Goal: Information Seeking & Learning: Learn about a topic

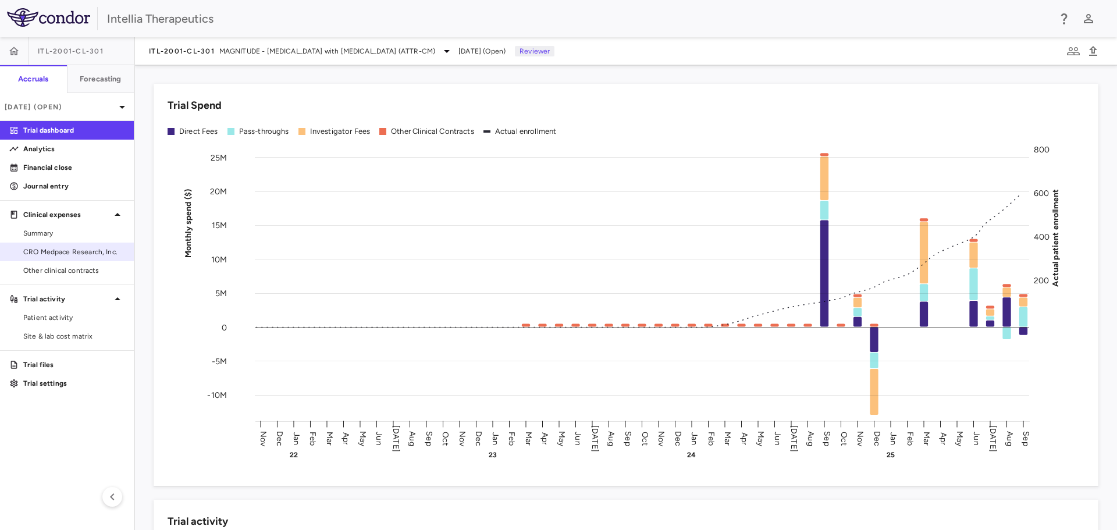
click at [72, 248] on span "CRO Medpace Research, Inc." at bounding box center [73, 252] width 101 height 10
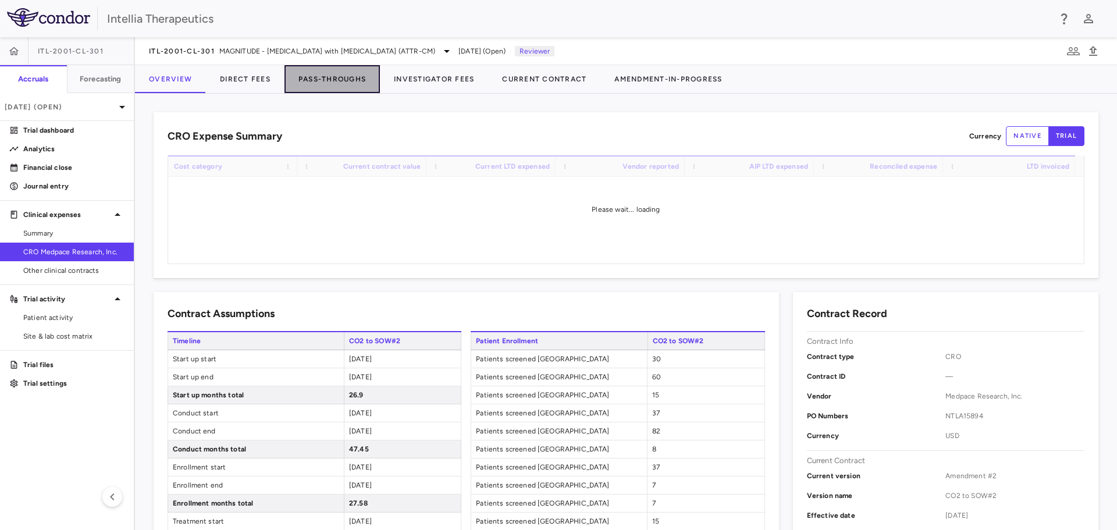
click at [348, 77] on button "Pass-Throughs" at bounding box center [331, 79] width 95 height 28
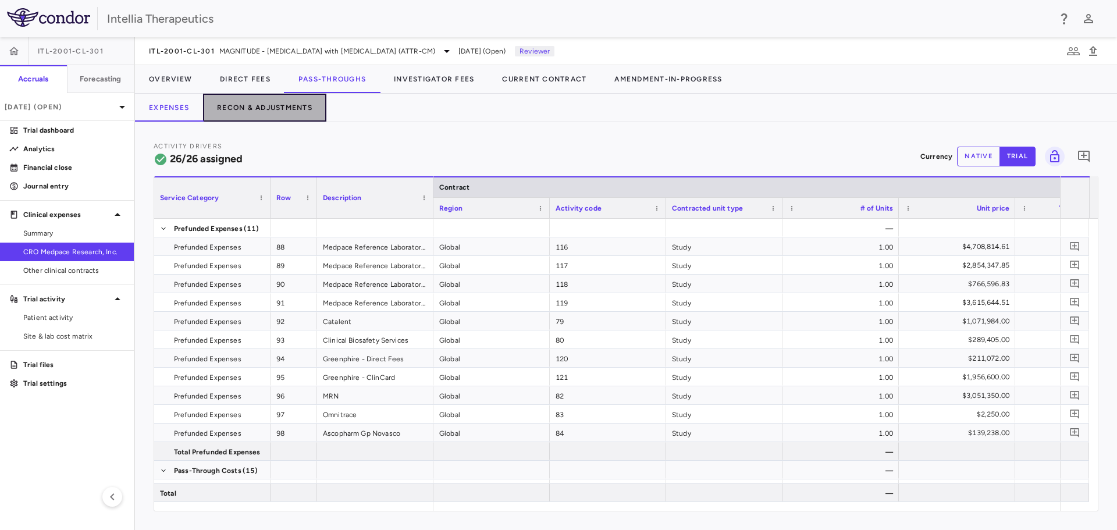
click at [234, 103] on button "Recon & Adjustments" at bounding box center [264, 108] width 123 height 28
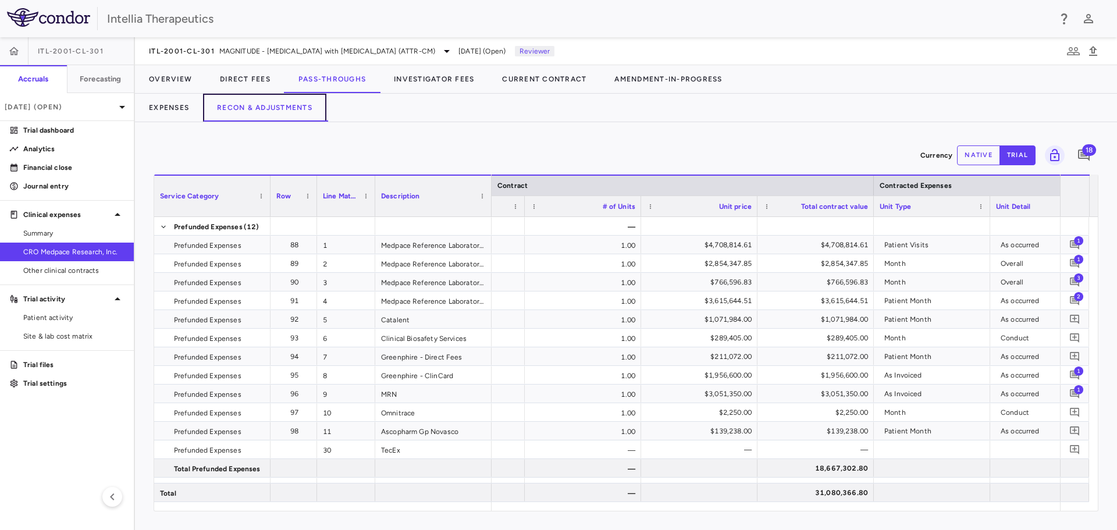
scroll to position [0, 218]
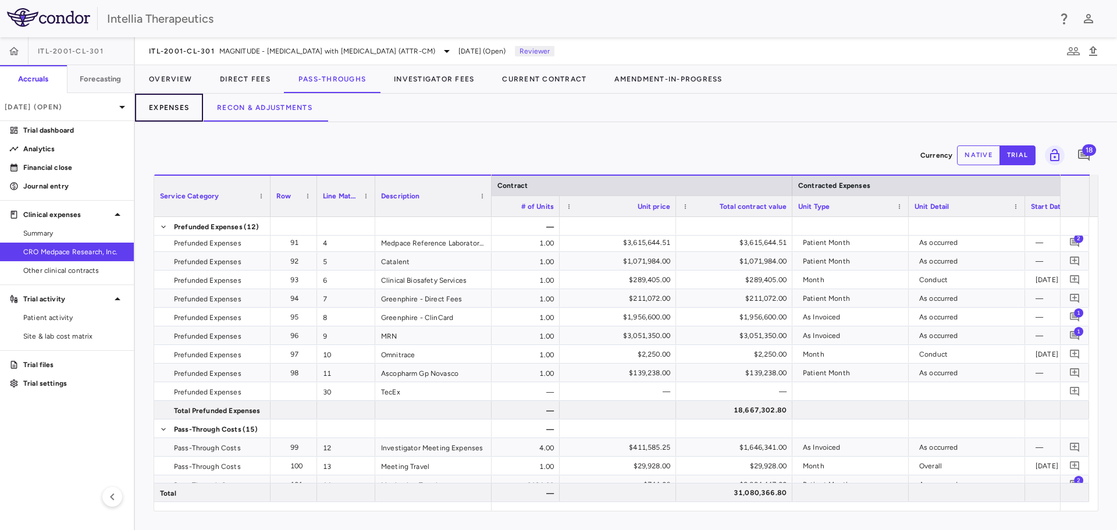
click at [169, 112] on button "Expenses" at bounding box center [169, 108] width 68 height 28
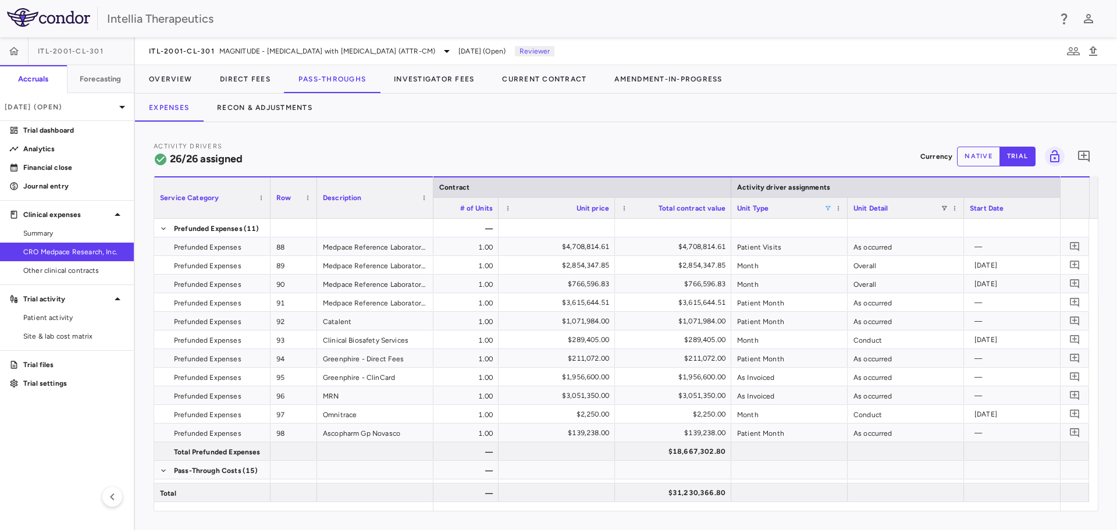
click at [829, 206] on span at bounding box center [827, 208] width 7 height 7
click at [848, 251] on div "(Select All)" at bounding box center [887, 251] width 95 height 8
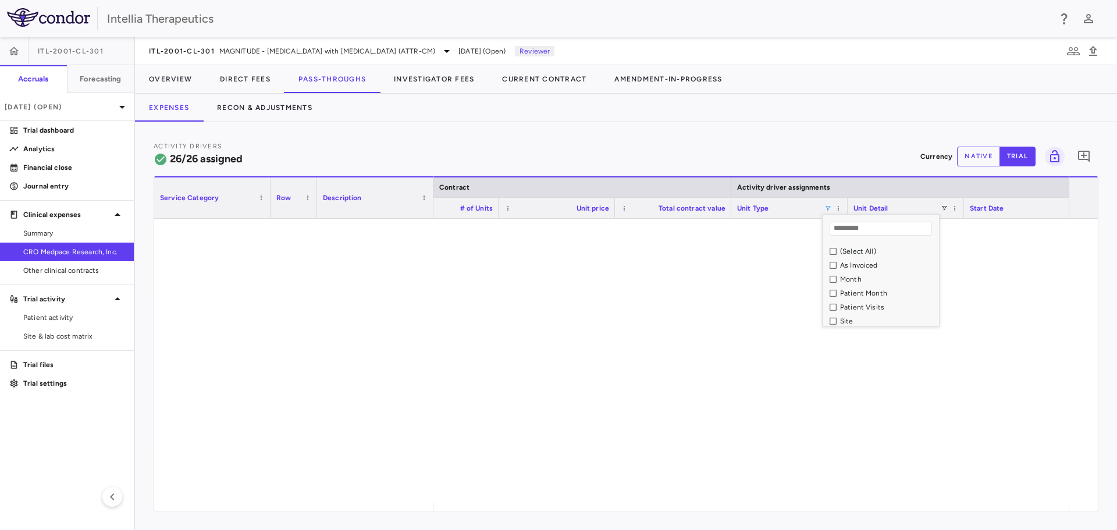
click at [849, 263] on div "As Invoiced" at bounding box center [887, 265] width 95 height 8
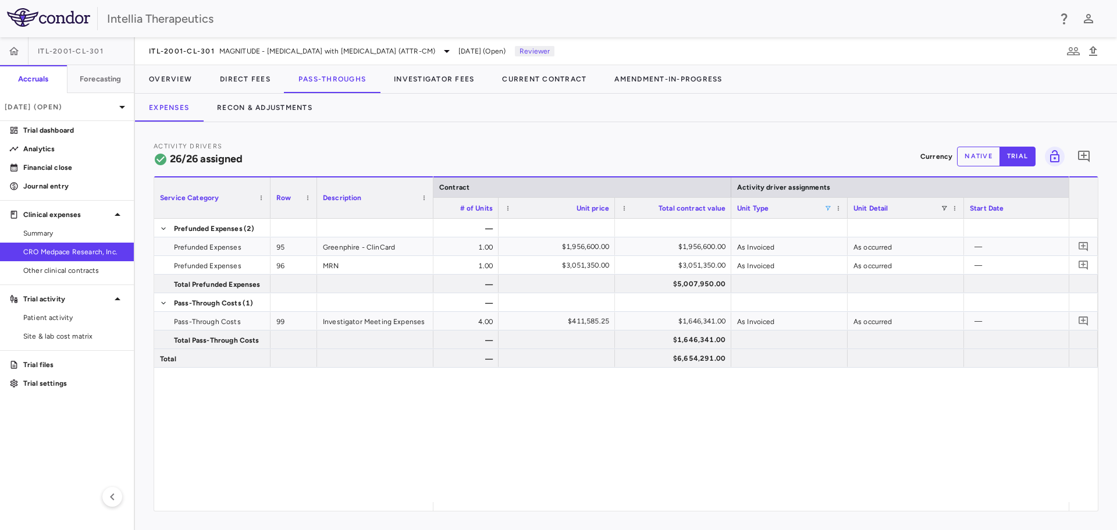
click at [844, 140] on div "Activity Drivers 26/26 assigned Currency native trial 0 Press ENTER to sort. Pr…" at bounding box center [626, 326] width 982 height 408
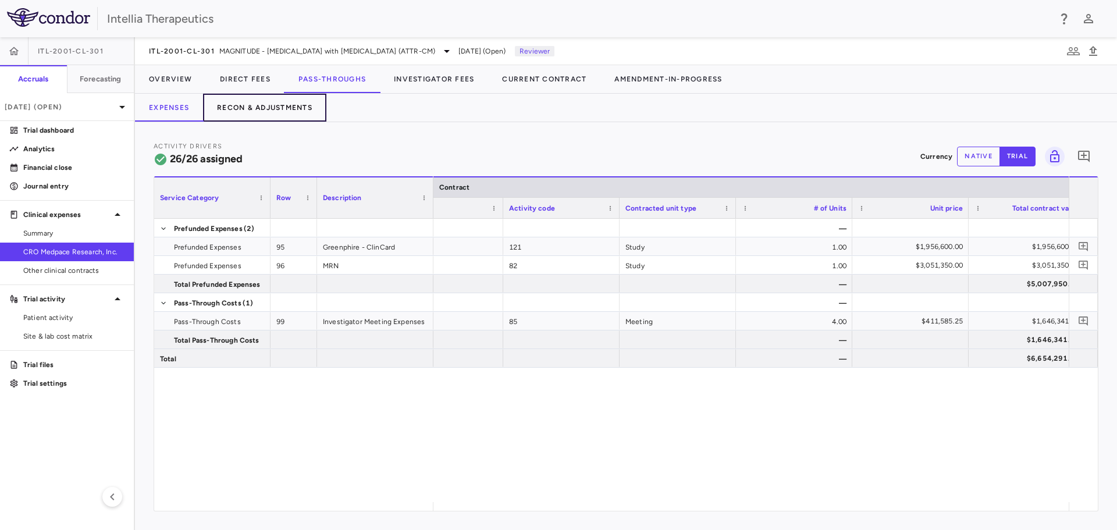
drag, startPoint x: 271, startPoint y: 104, endPoint x: 269, endPoint y: 113, distance: 9.5
click at [271, 104] on button "Recon & Adjustments" at bounding box center [264, 108] width 123 height 28
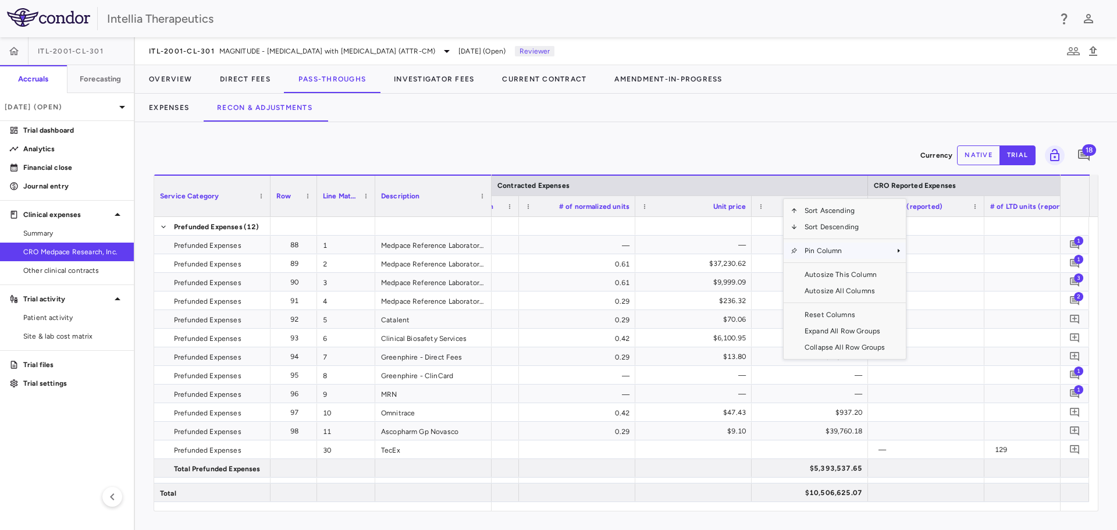
drag, startPoint x: 827, startPoint y: 247, endPoint x: 831, endPoint y: 255, distance: 8.6
click at [831, 255] on span "Pin Column" at bounding box center [844, 251] width 94 height 16
click at [938, 288] on span "Pin Right" at bounding box center [939, 287] width 44 height 16
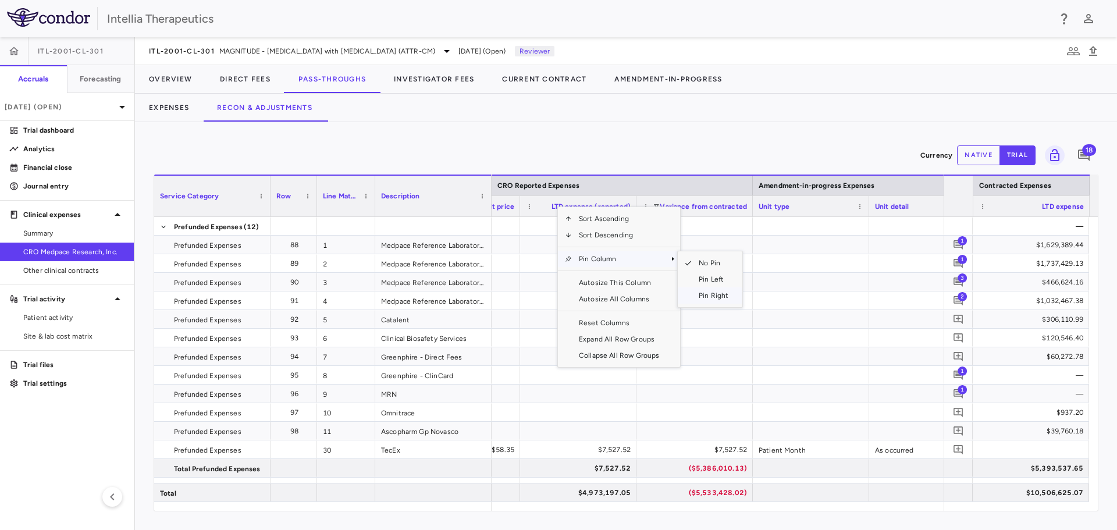
click at [723, 293] on span "Pin Right" at bounding box center [714, 295] width 44 height 16
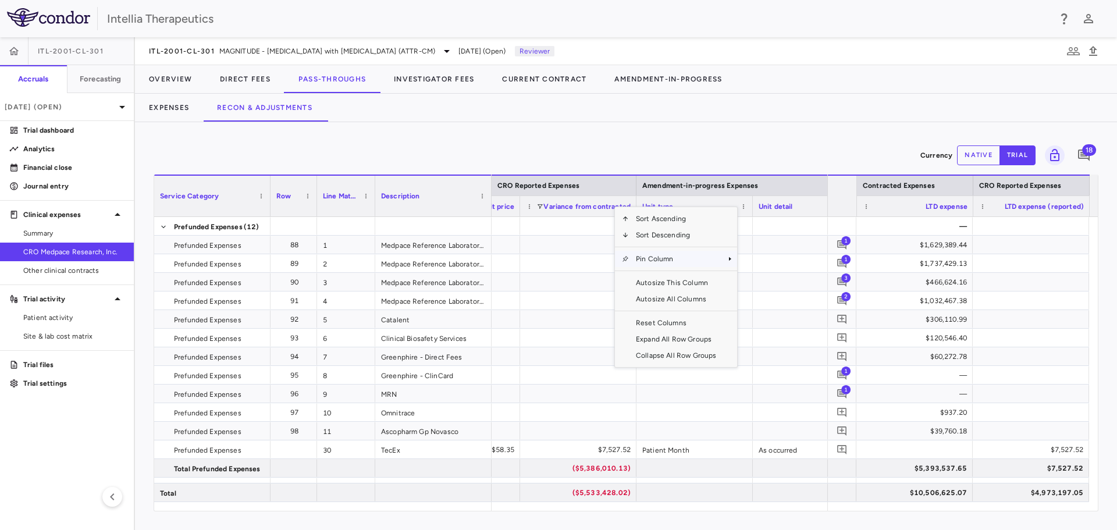
click at [626, 262] on span "Column Menu" at bounding box center [625, 258] width 7 height 7
click at [764, 297] on span "Pin Right" at bounding box center [771, 295] width 44 height 16
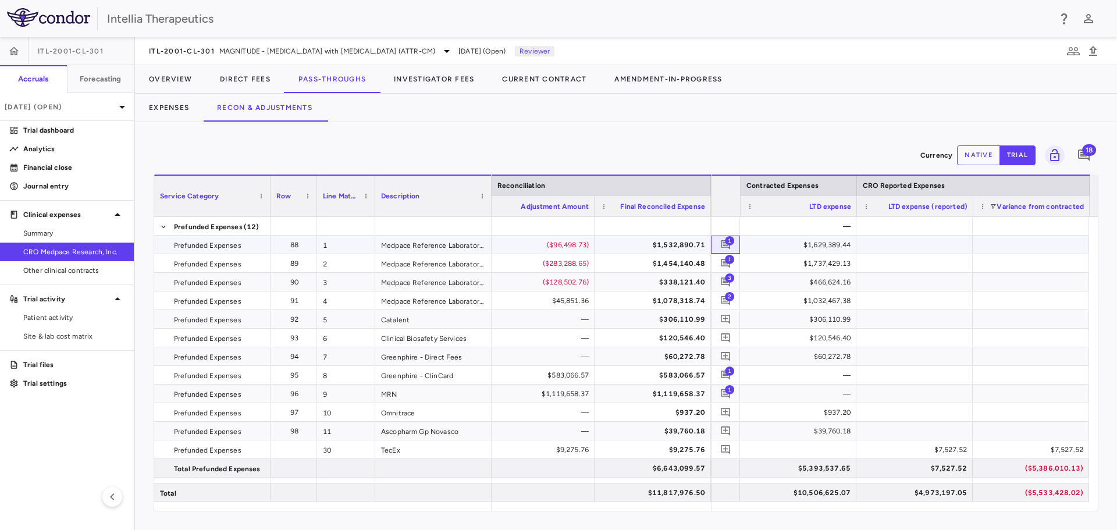
click at [725, 240] on span "1" at bounding box center [729, 240] width 9 height 9
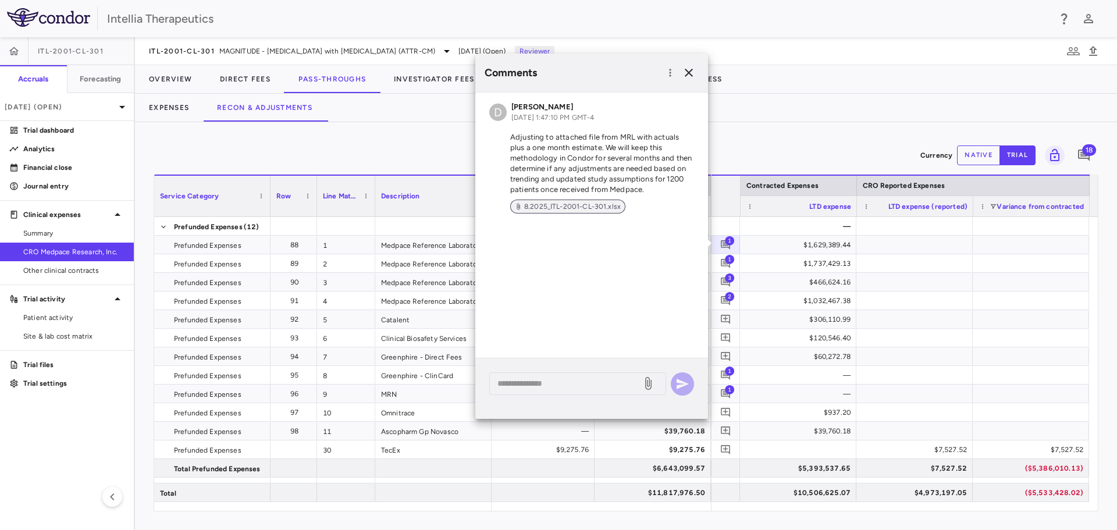
click at [579, 206] on span "8.2025_ITL-2001-CL-301.xlsx" at bounding box center [572, 206] width 106 height 10
click at [695, 71] on icon "button" at bounding box center [689, 73] width 14 height 14
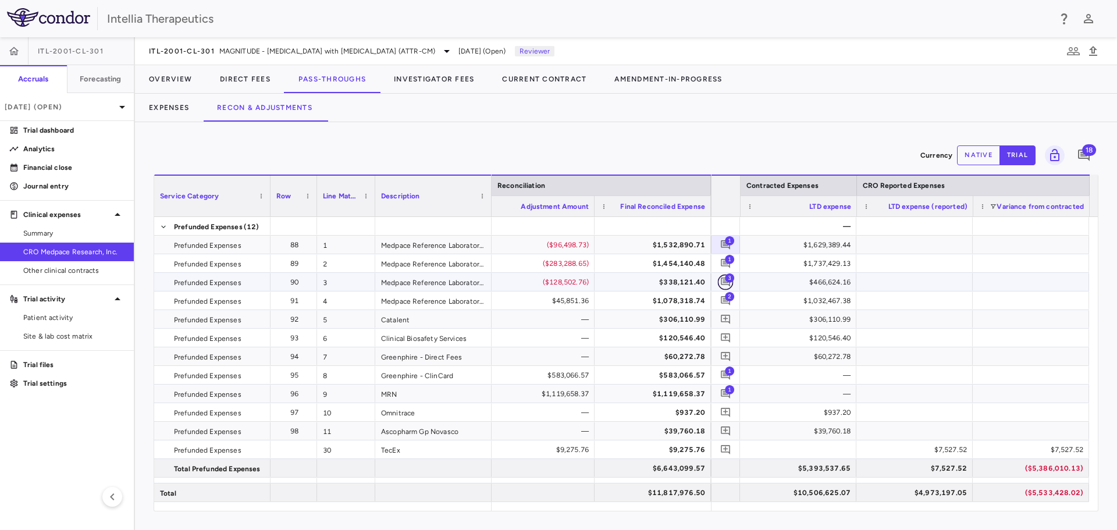
click at [725, 282] on icon "Add comment" at bounding box center [725, 281] width 9 height 9
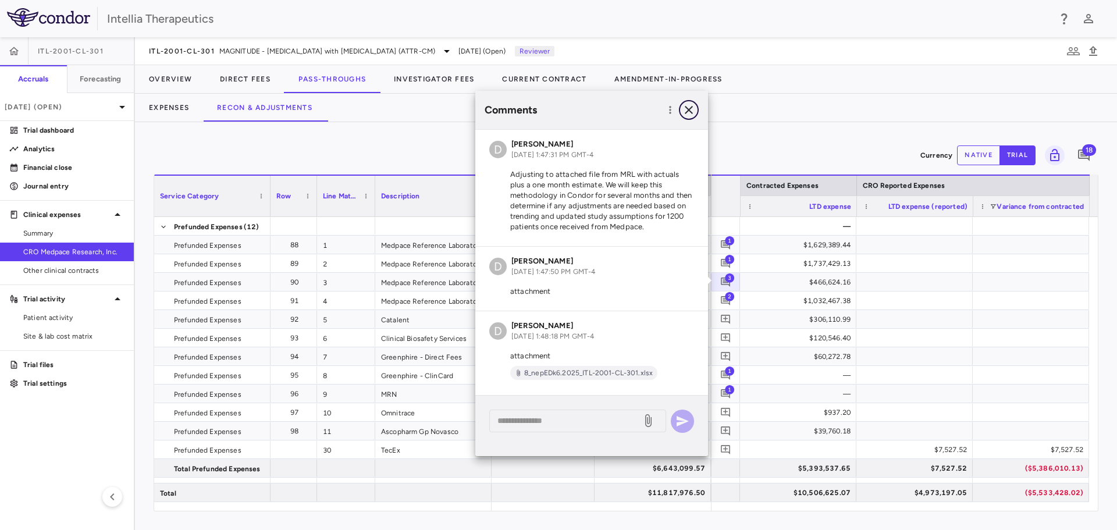
drag, startPoint x: 690, startPoint y: 108, endPoint x: 684, endPoint y: 101, distance: 9.0
click at [684, 101] on button "button" at bounding box center [689, 110] width 20 height 20
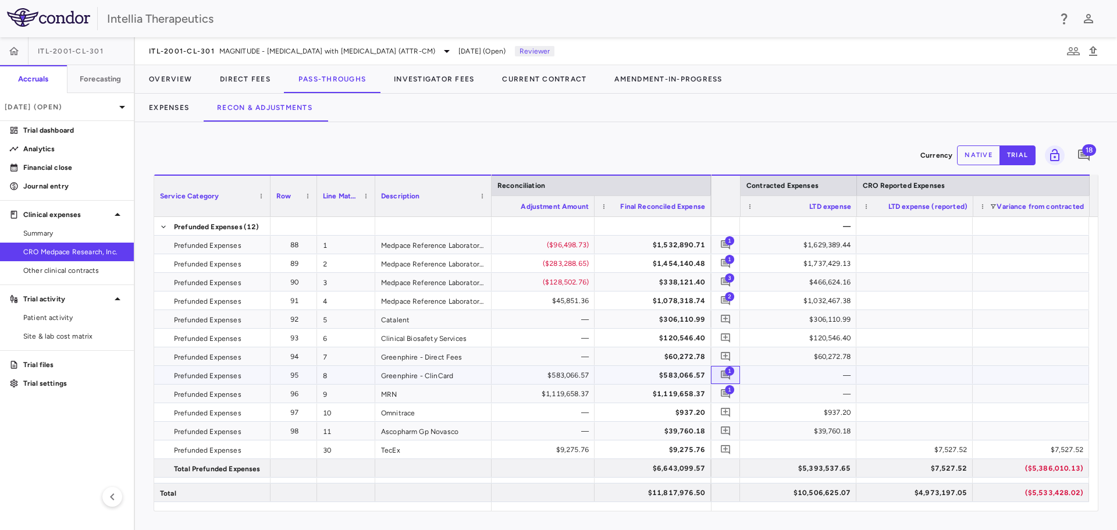
click at [724, 372] on span "1" at bounding box center [726, 375] width 16 height 16
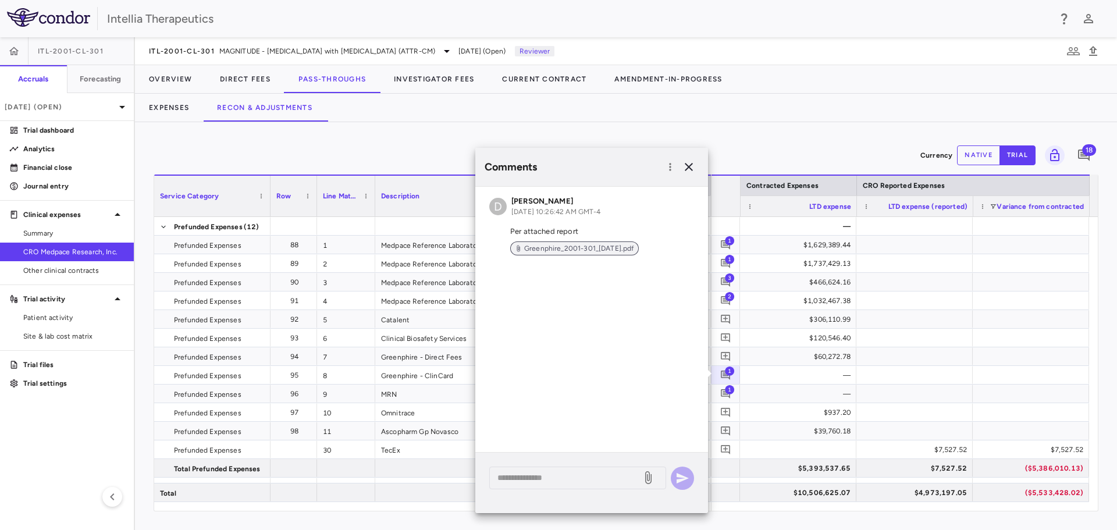
click at [594, 248] on span "Greenphire_2001-301_[DATE].pdf" at bounding box center [578, 248] width 119 height 10
click at [690, 160] on icon "button" at bounding box center [689, 167] width 14 height 14
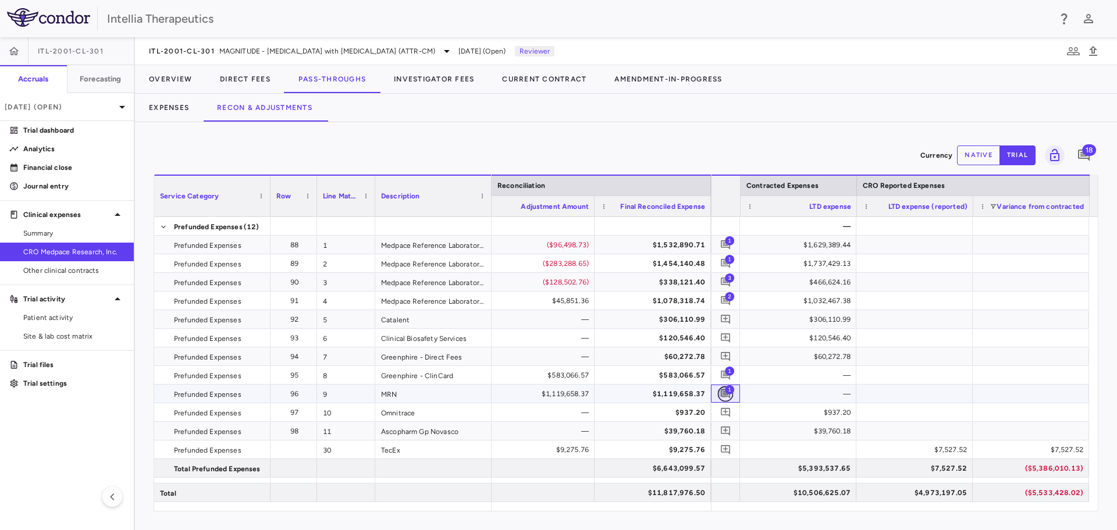
click at [728, 395] on icon "Add comment" at bounding box center [725, 393] width 11 height 11
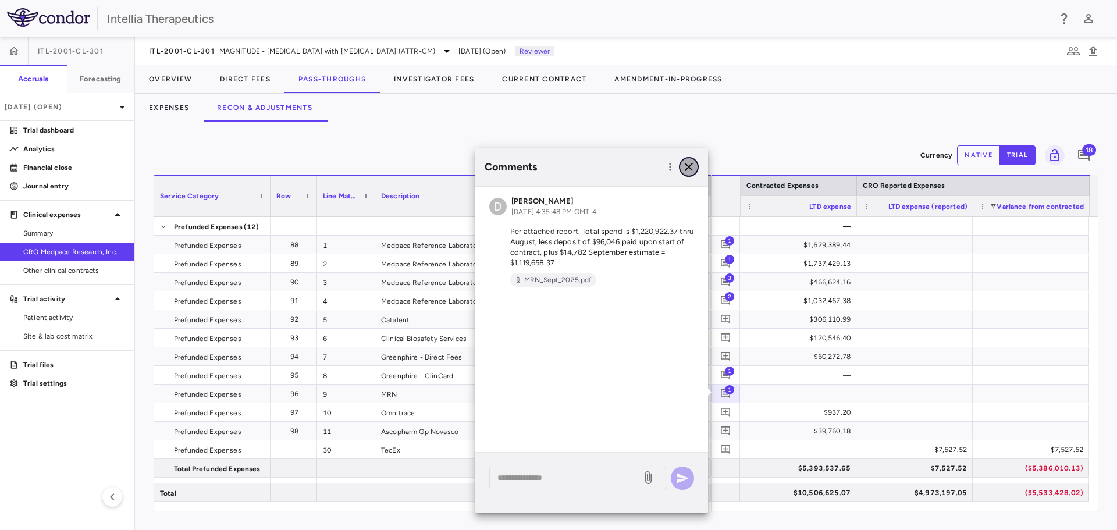
click at [687, 172] on icon "button" at bounding box center [689, 167] width 14 height 14
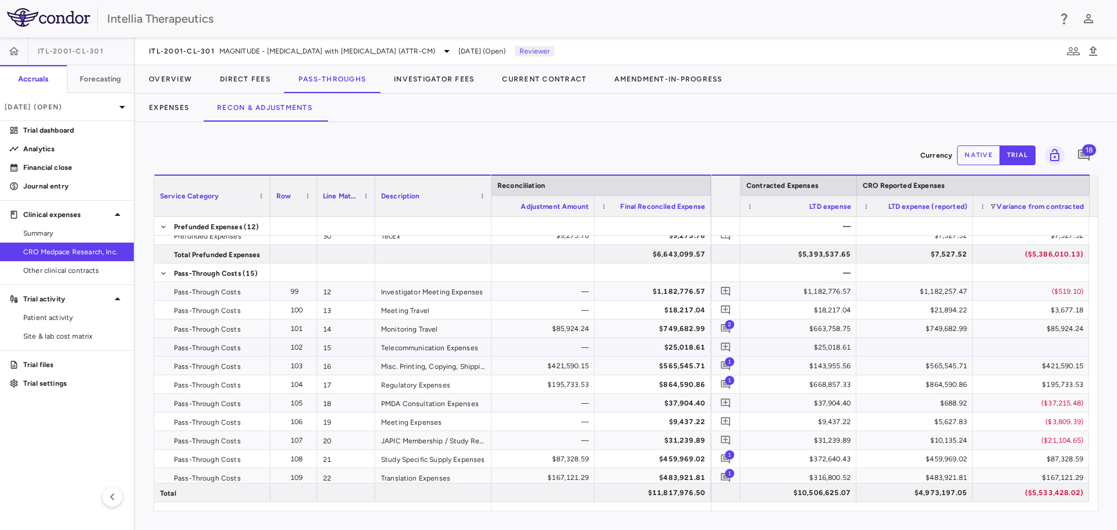
scroll to position [233, 0]
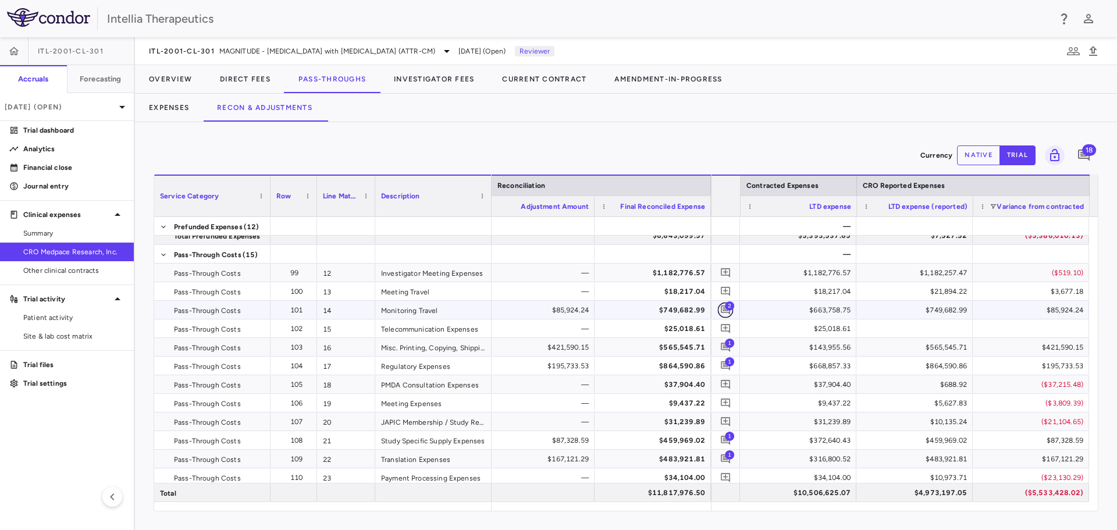
click at [718, 314] on span "2" at bounding box center [726, 310] width 16 height 16
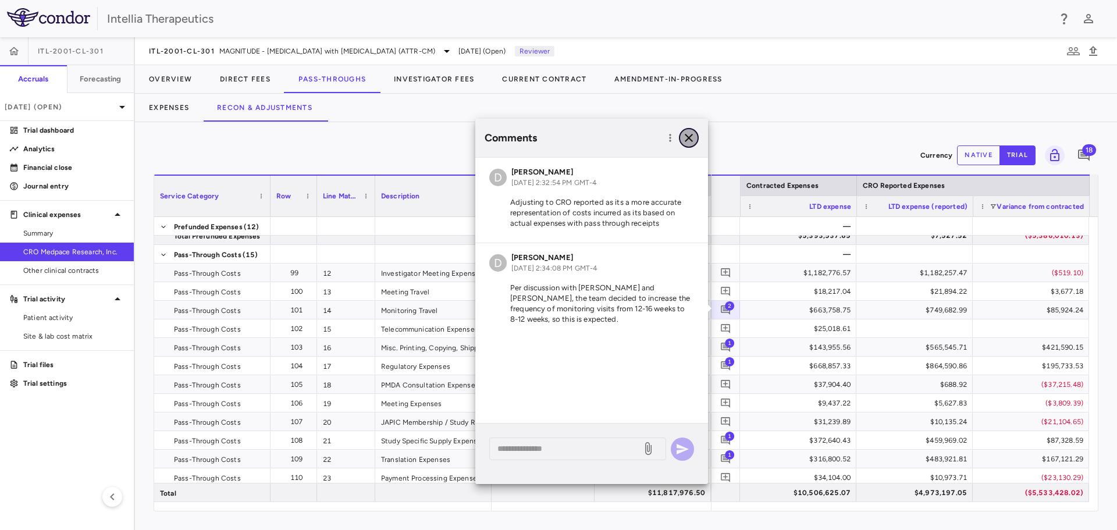
click at [693, 139] on icon "button" at bounding box center [689, 138] width 14 height 14
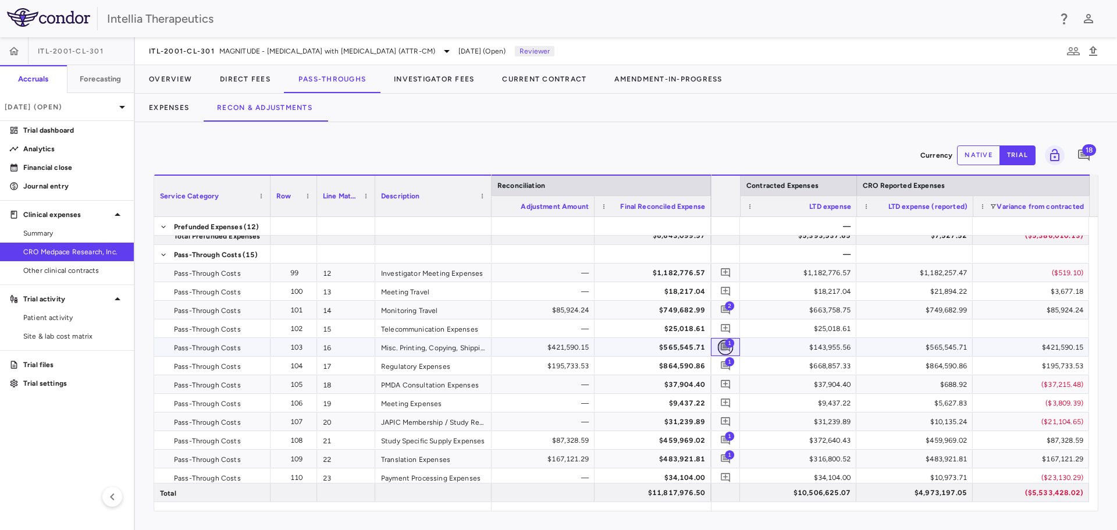
click at [721, 347] on icon "Add comment" at bounding box center [725, 346] width 11 height 11
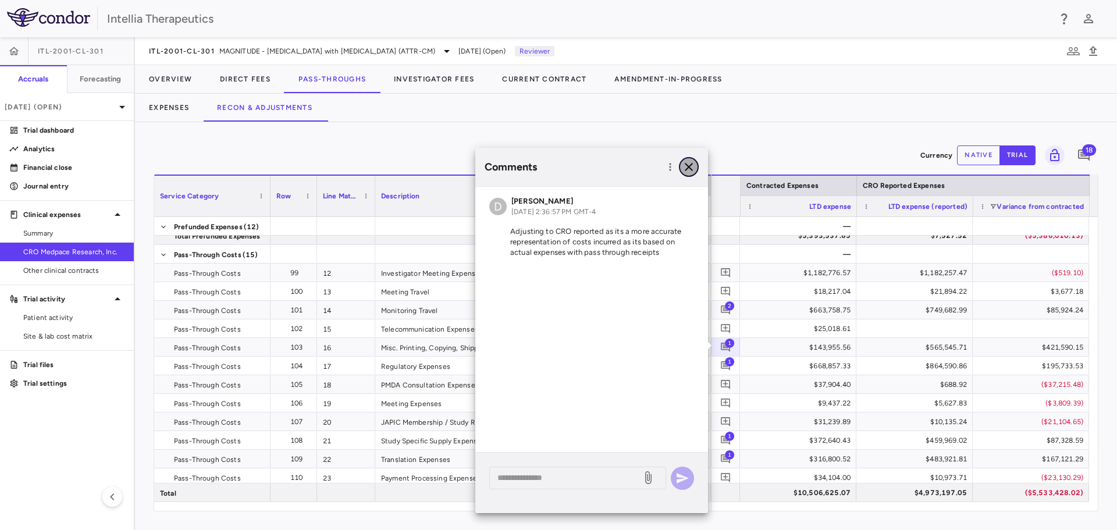
click at [692, 174] on button "button" at bounding box center [689, 167] width 20 height 20
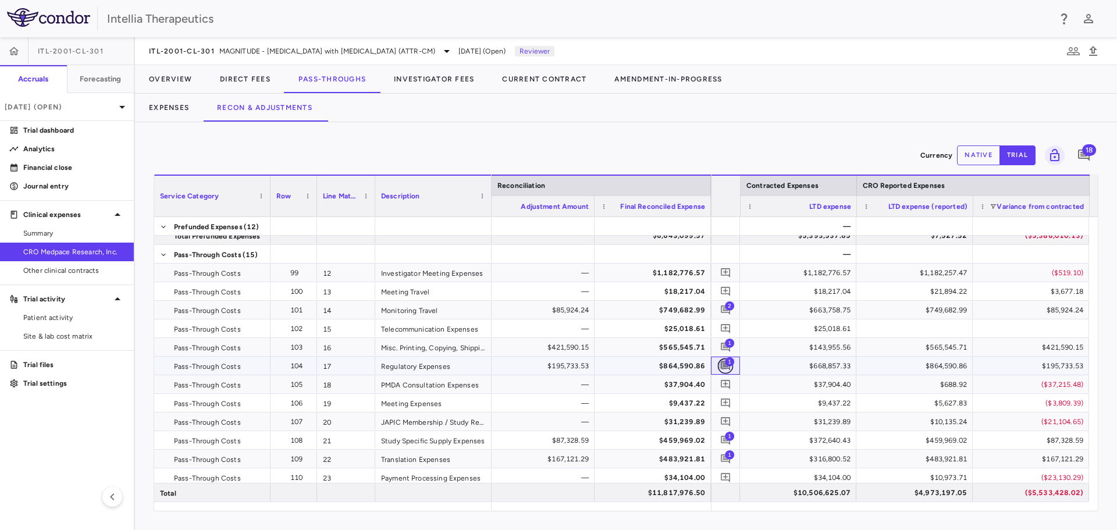
click at [727, 368] on icon "Add comment" at bounding box center [725, 365] width 9 height 9
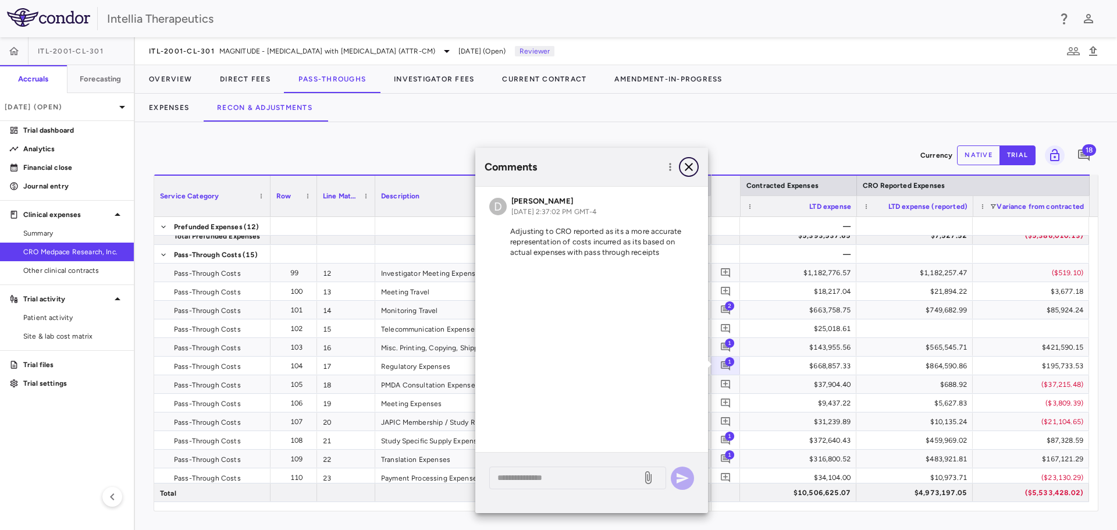
click at [687, 172] on icon "button" at bounding box center [689, 167] width 14 height 14
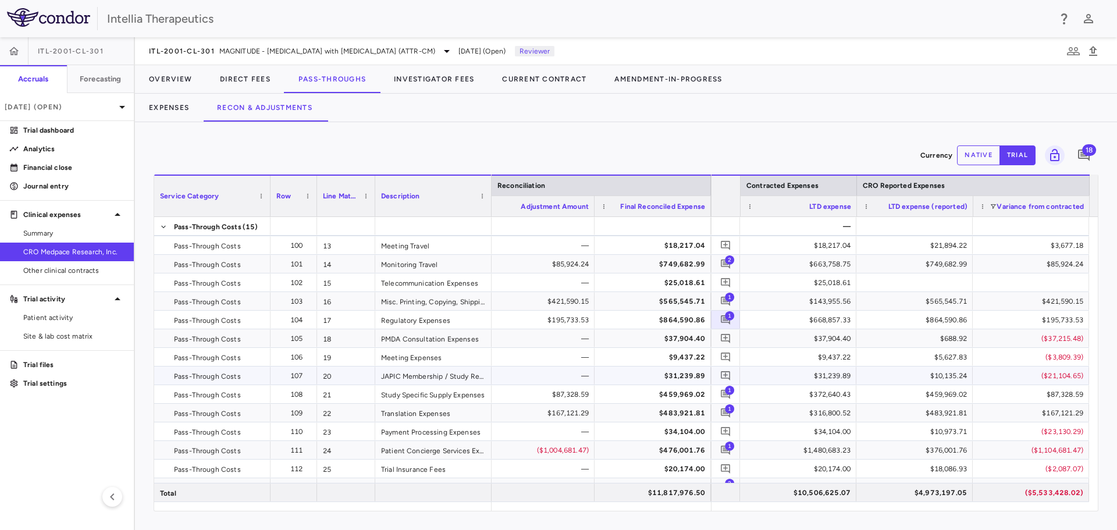
scroll to position [291, 0]
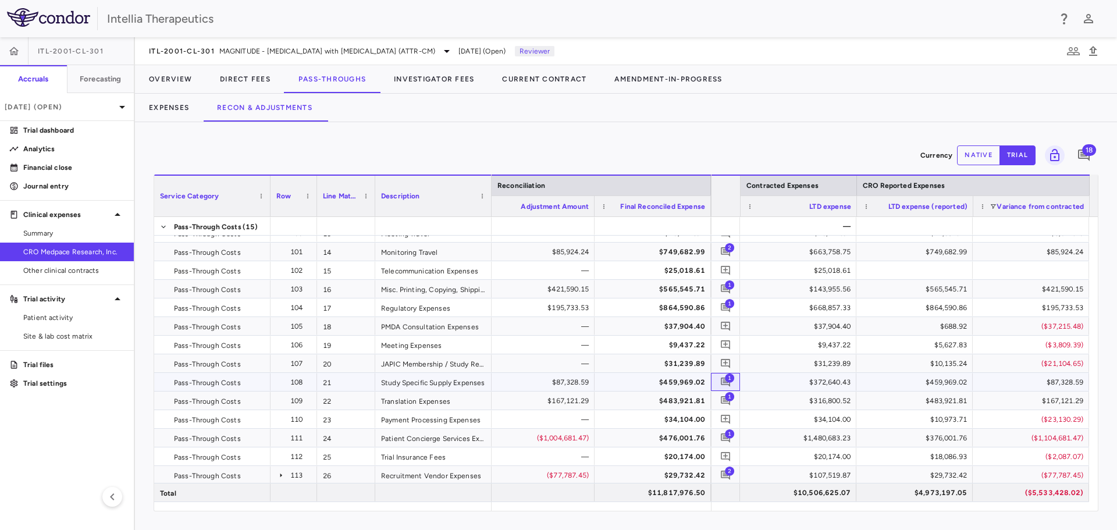
click at [725, 377] on span "1" at bounding box center [729, 377] width 9 height 9
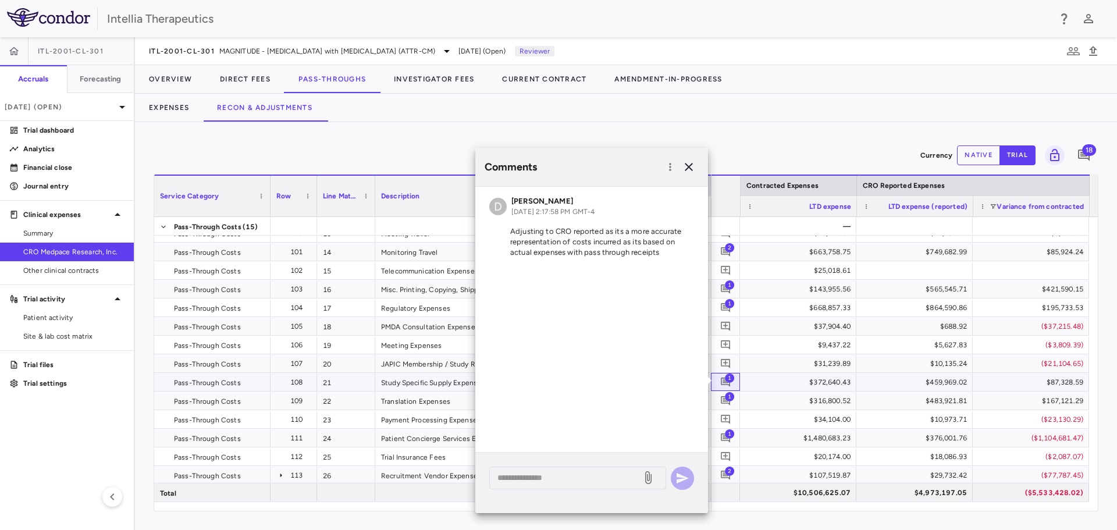
click at [725, 377] on span "1" at bounding box center [729, 377] width 9 height 9
click at [687, 174] on button "button" at bounding box center [689, 167] width 20 height 20
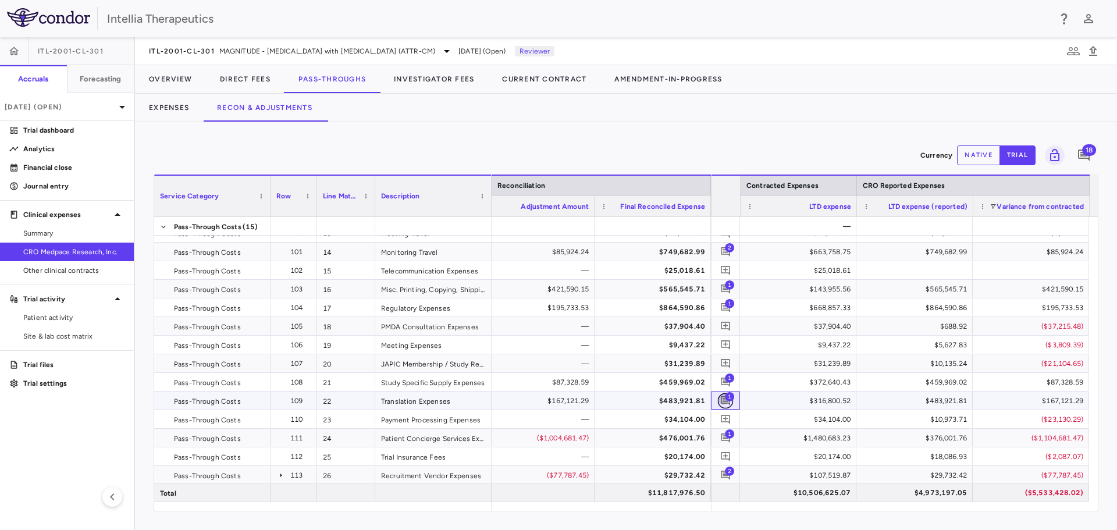
click at [724, 400] on icon "Add comment" at bounding box center [725, 400] width 9 height 9
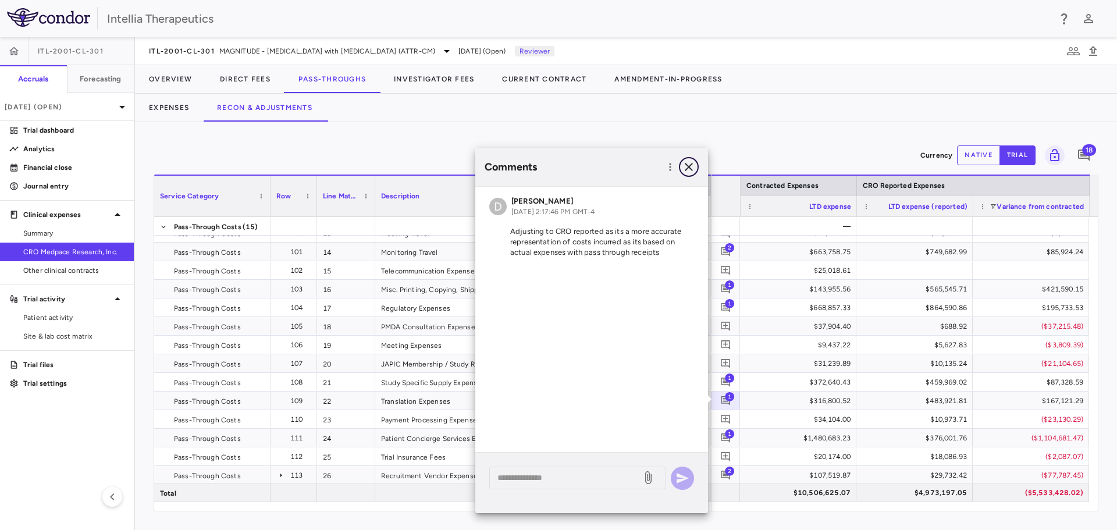
click at [690, 174] on button "button" at bounding box center [689, 167] width 20 height 20
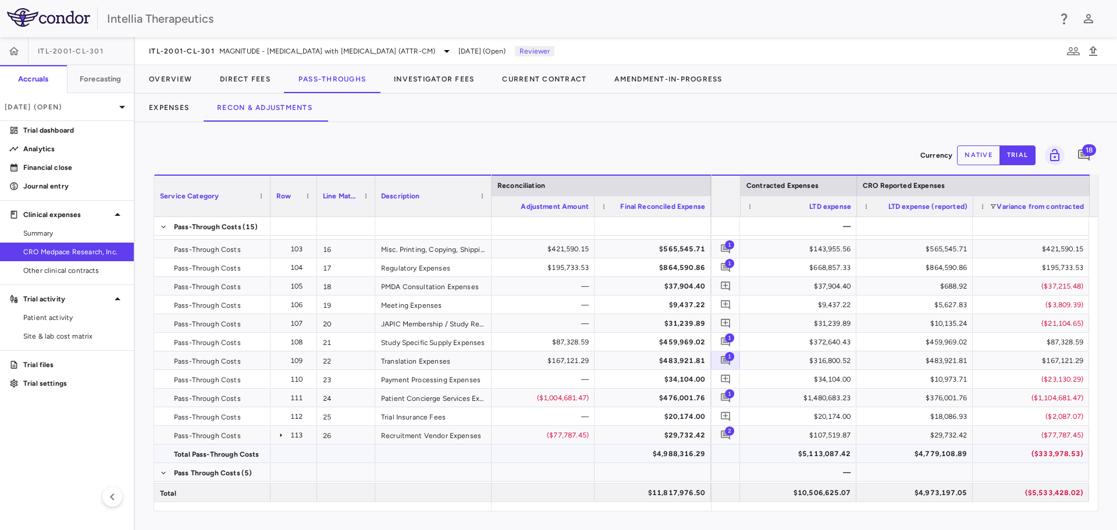
scroll to position [349, 0]
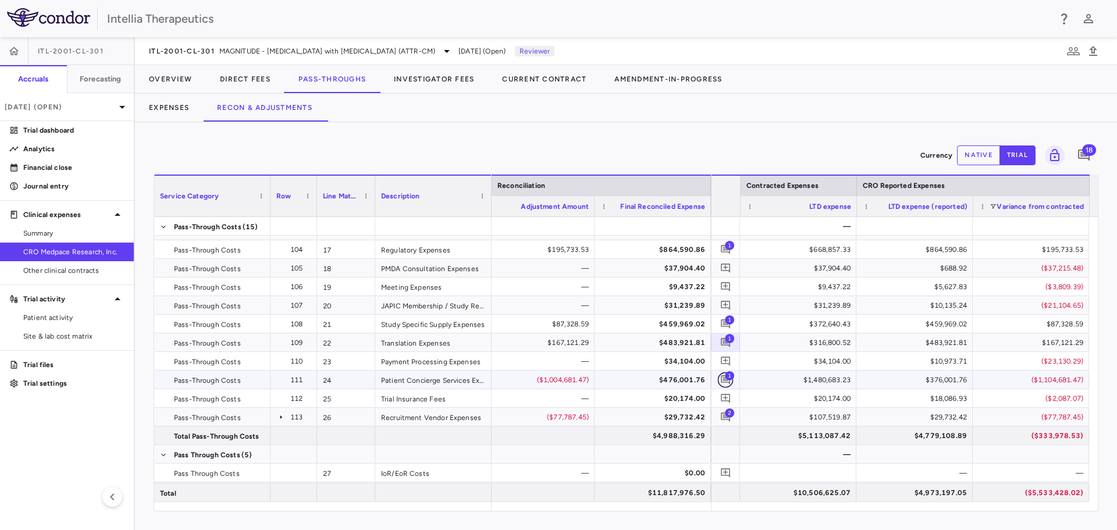
click at [723, 374] on icon "Add comment" at bounding box center [725, 379] width 11 height 11
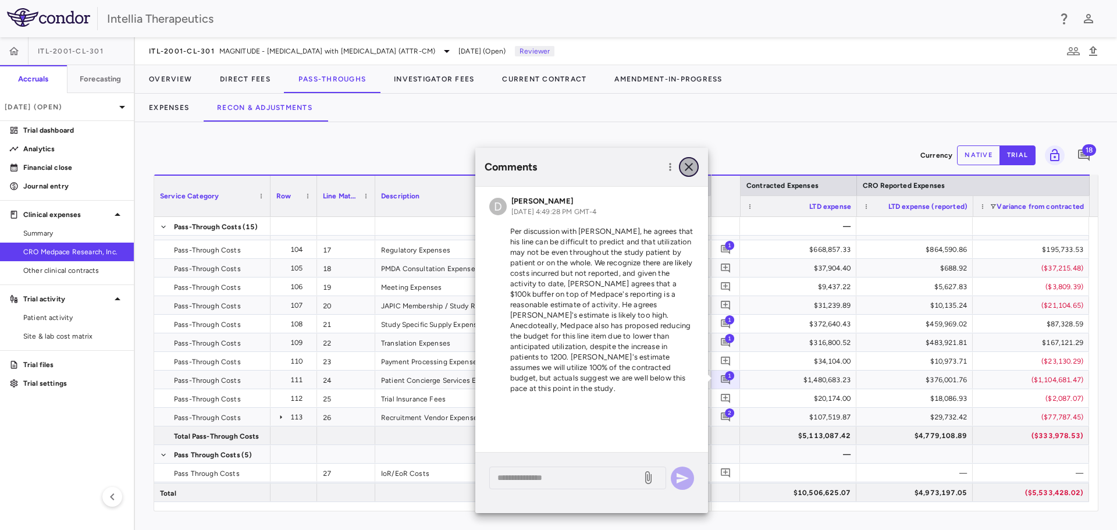
click at [687, 168] on icon "button" at bounding box center [689, 167] width 14 height 14
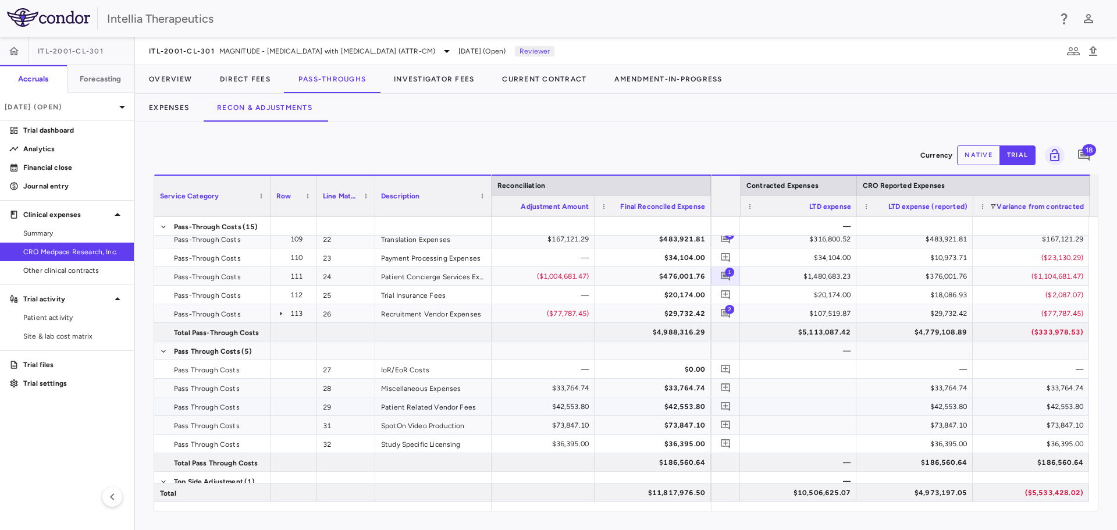
scroll to position [465, 0]
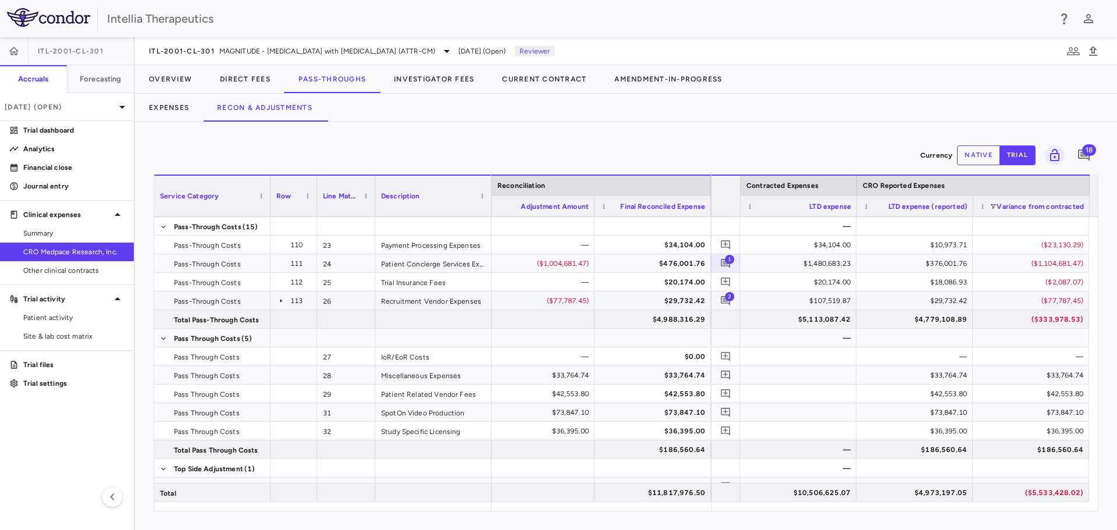
click at [726, 297] on span "2" at bounding box center [729, 295] width 9 height 9
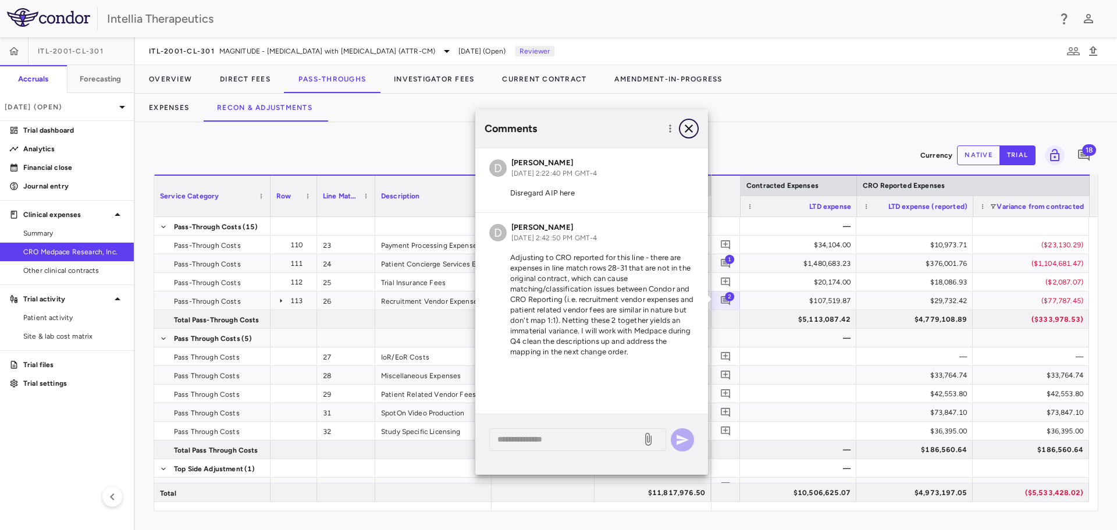
click at [691, 121] on button "button" at bounding box center [689, 129] width 20 height 20
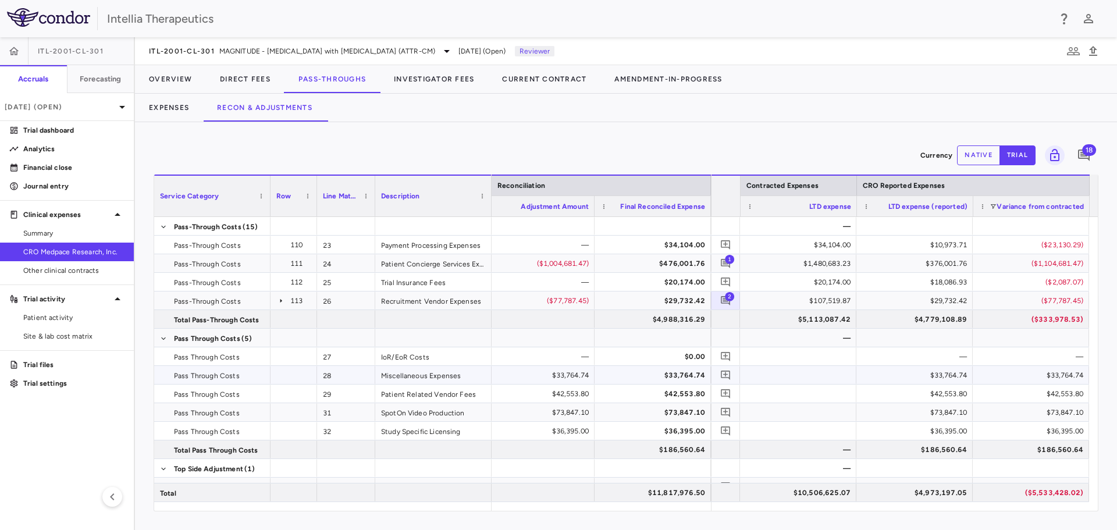
scroll to position [497, 0]
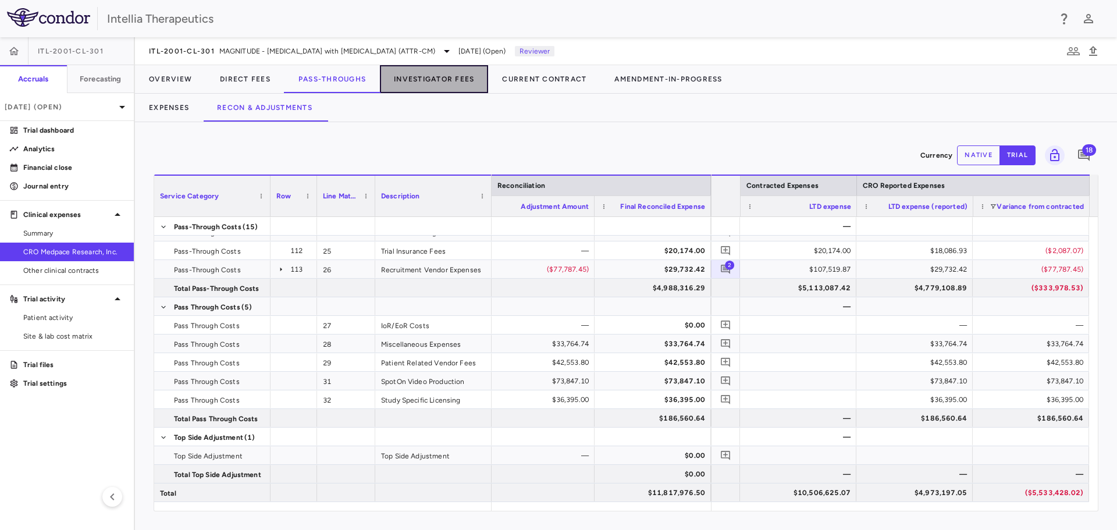
click at [431, 84] on button "Investigator Fees" at bounding box center [434, 79] width 108 height 28
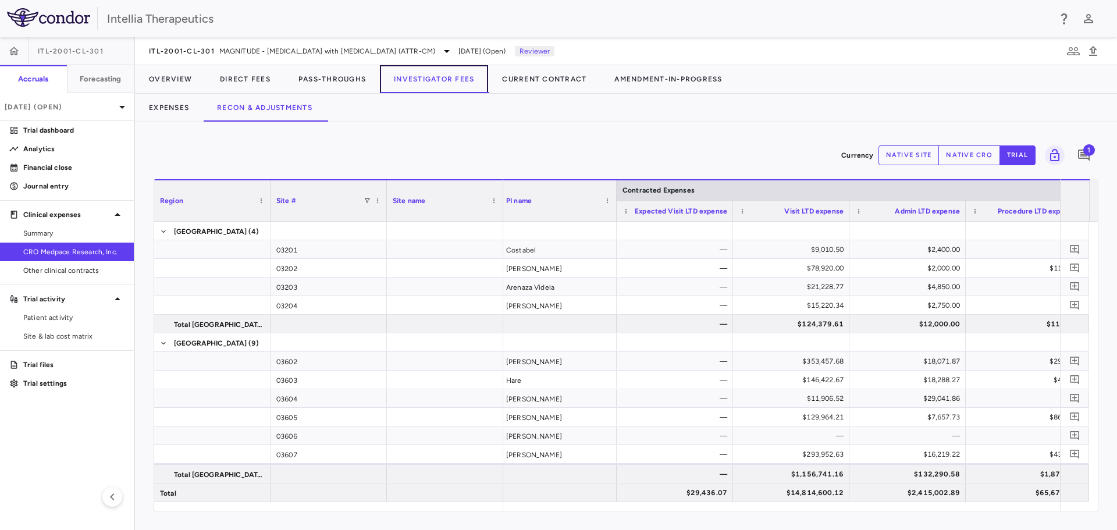
scroll to position [0, 184]
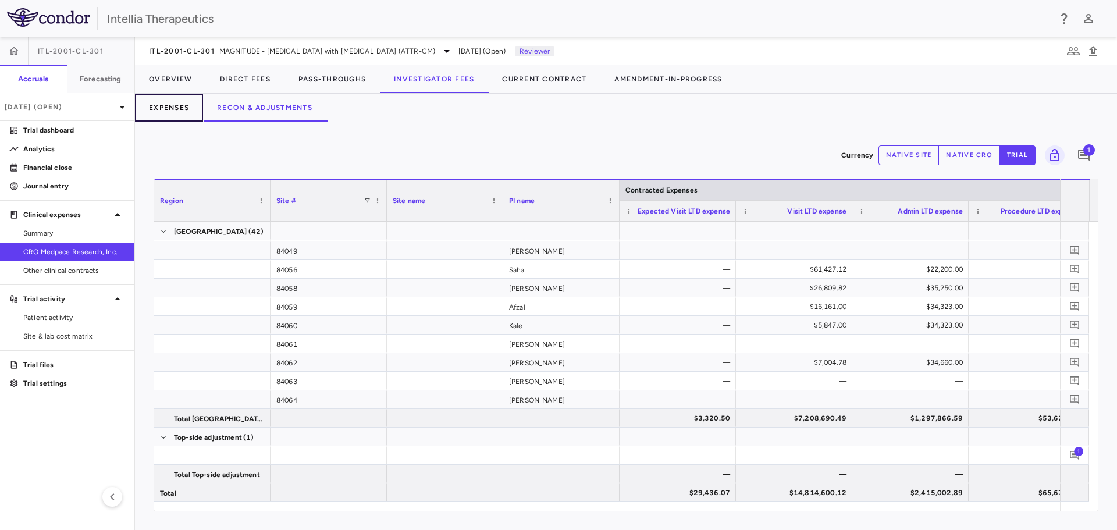
click at [193, 112] on button "Expenses" at bounding box center [169, 108] width 68 height 28
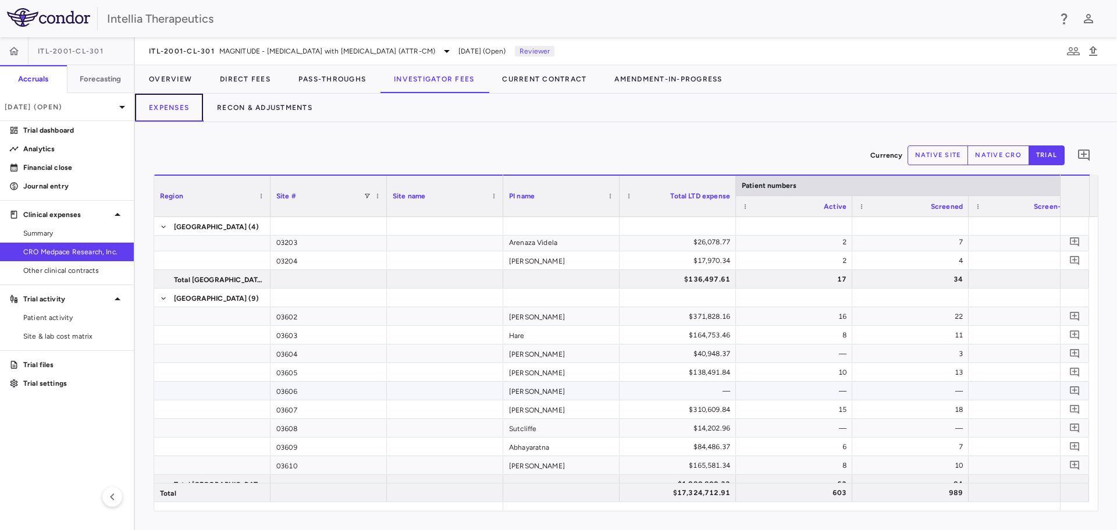
scroll to position [58, 0]
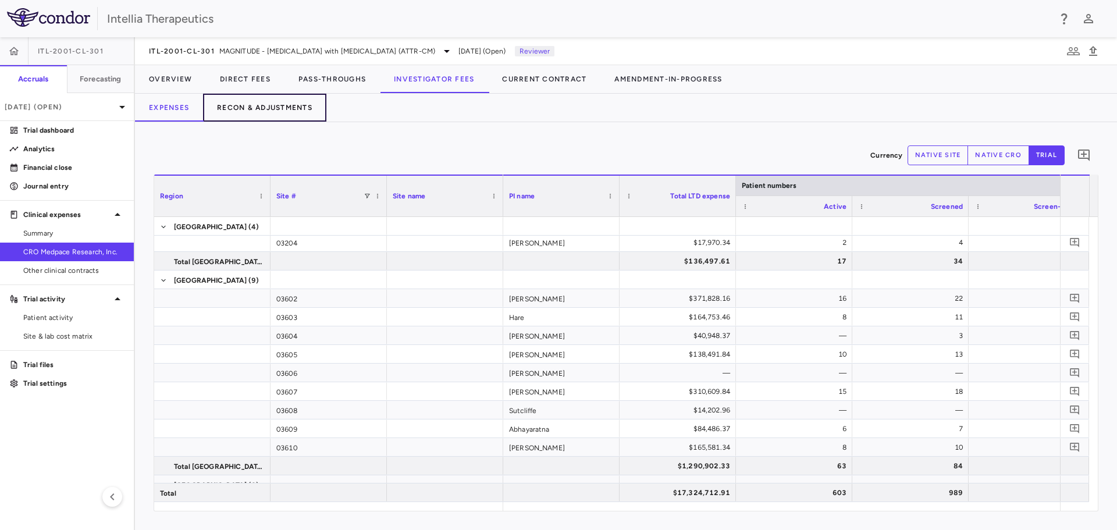
click at [227, 111] on button "Recon & Adjustments" at bounding box center [264, 108] width 123 height 28
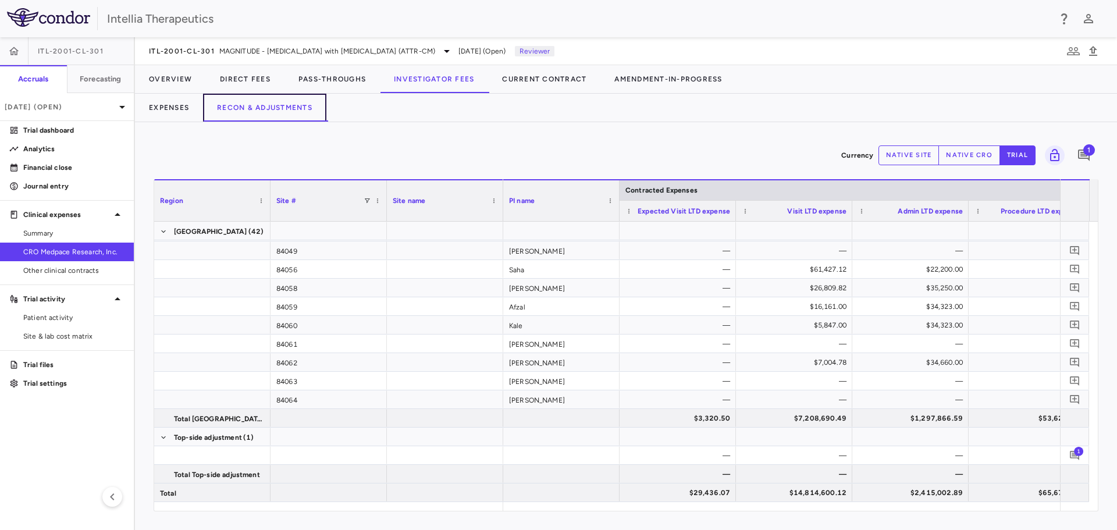
scroll to position [0, 85]
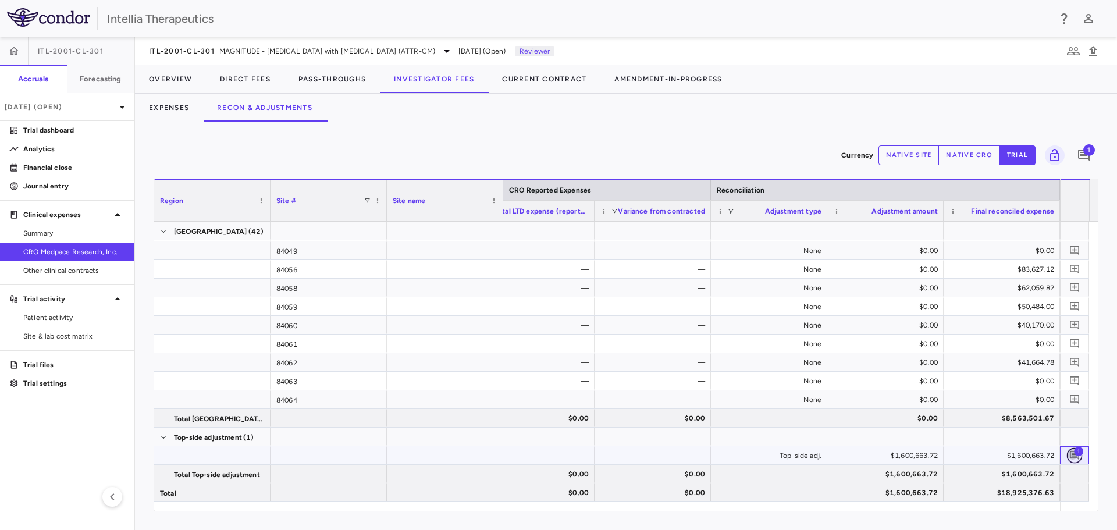
click at [1073, 453] on icon "Add comment" at bounding box center [1074, 455] width 9 height 9
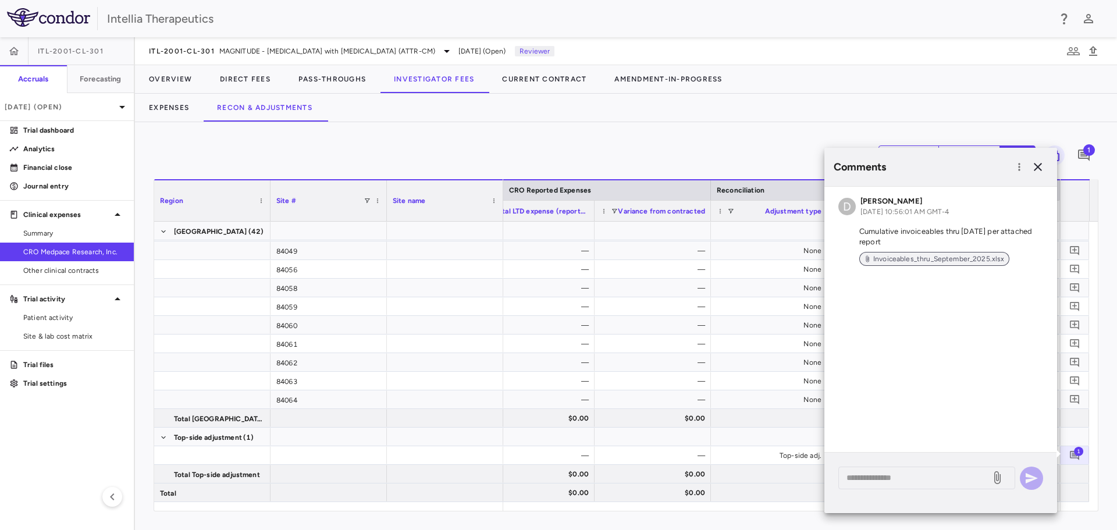
click at [925, 255] on span "Invoiceables_thru_September_2025.xlsx" at bounding box center [938, 259] width 141 height 10
click at [1034, 165] on icon "button" at bounding box center [1038, 167] width 14 height 14
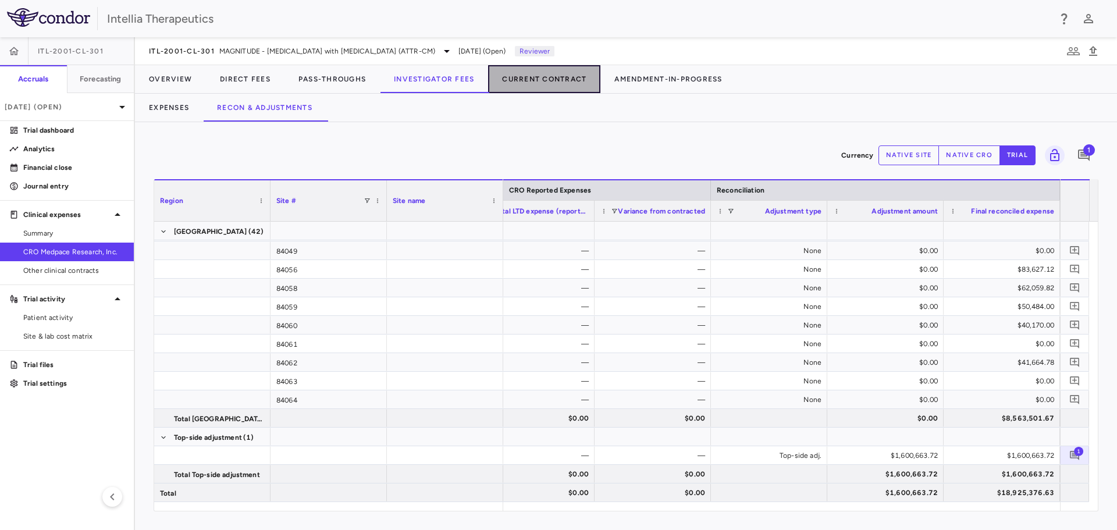
click at [515, 87] on button "Current Contract" at bounding box center [544, 79] width 112 height 28
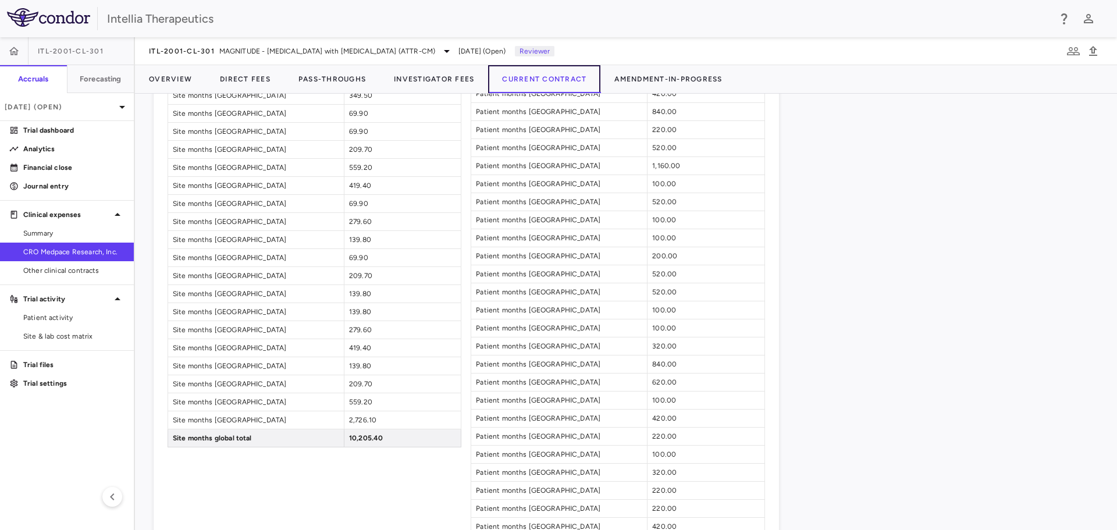
scroll to position [2152, 0]
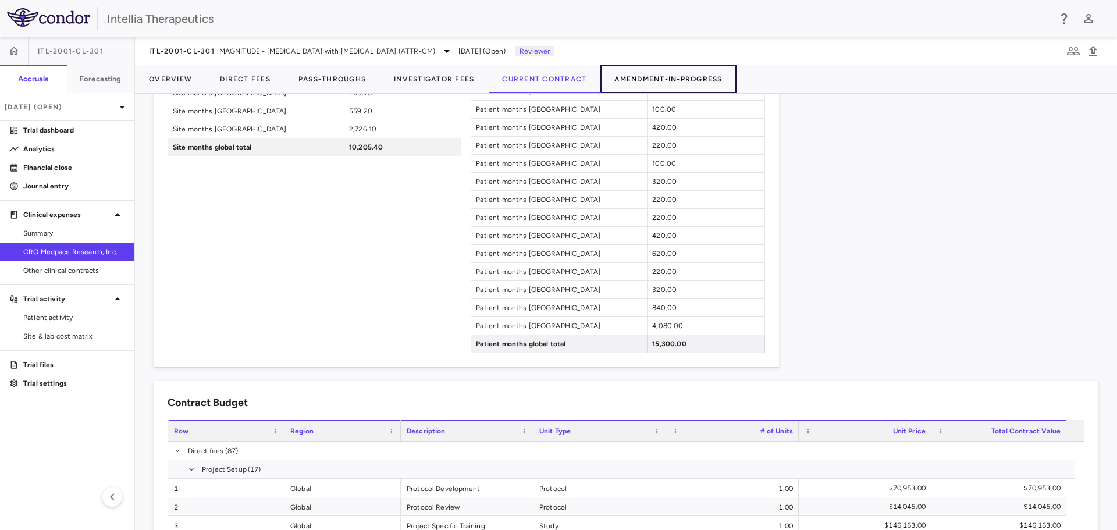
click at [661, 75] on button "Amendment-In-Progress" at bounding box center [668, 79] width 136 height 28
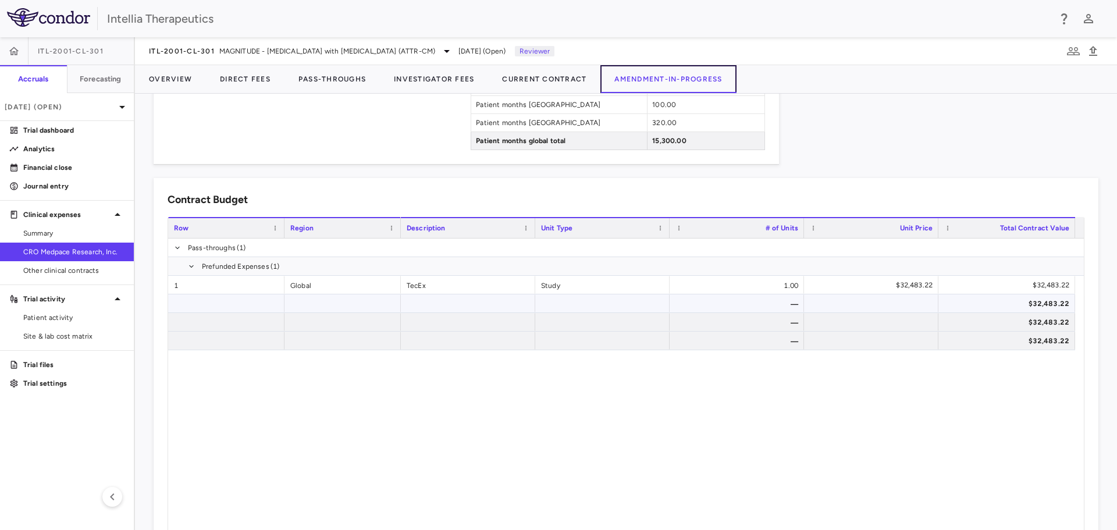
scroll to position [2335, 0]
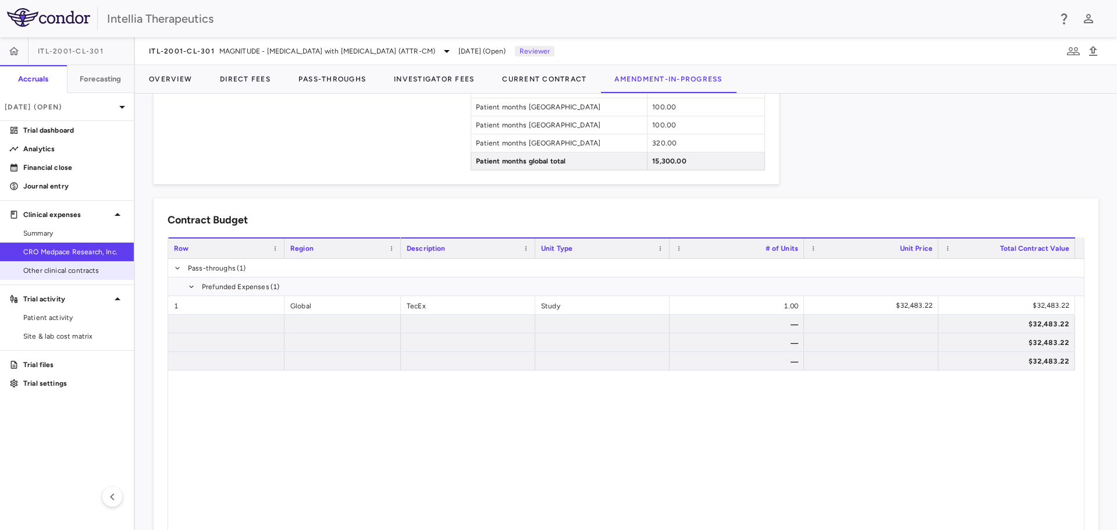
click at [67, 272] on span "Other clinical contracts" at bounding box center [73, 270] width 101 height 10
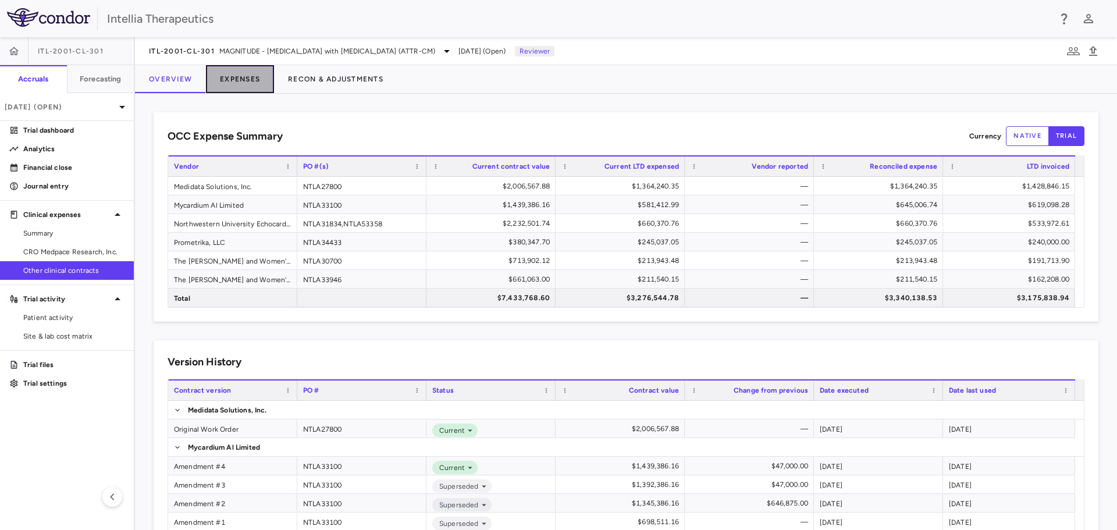
click at [247, 81] on button "Expenses" at bounding box center [240, 79] width 68 height 28
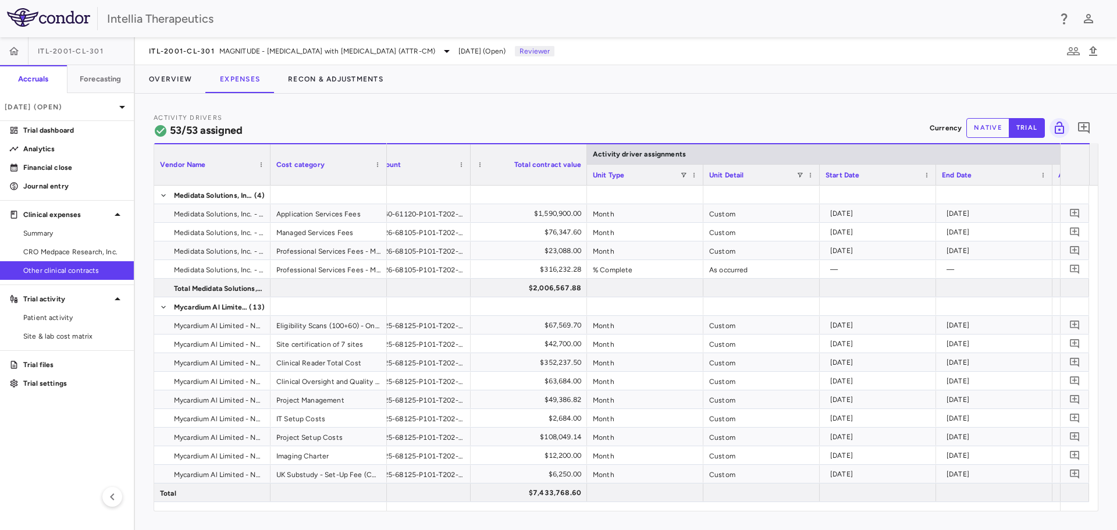
scroll to position [0, 44]
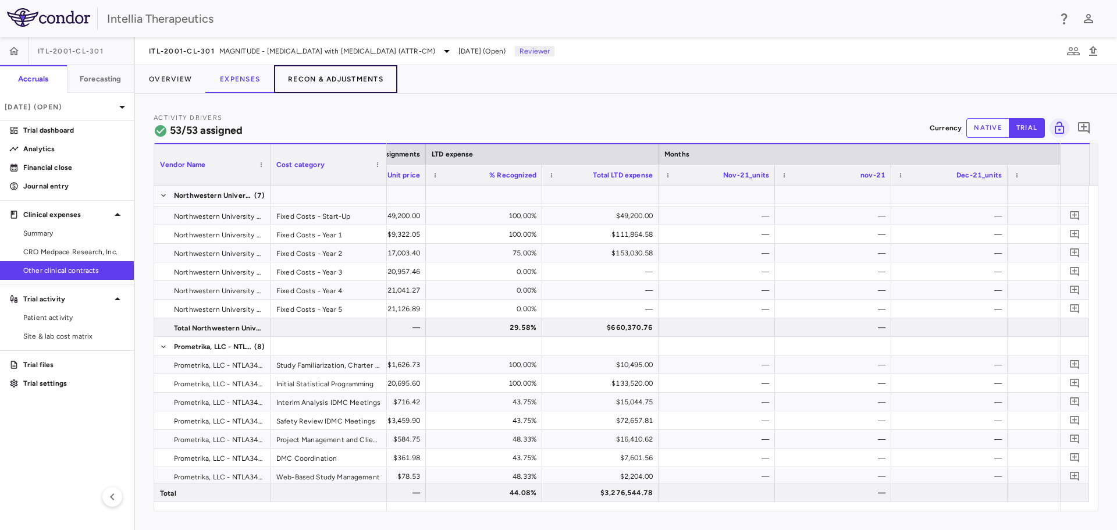
click at [328, 83] on button "Recon & Adjustments" at bounding box center [335, 79] width 123 height 28
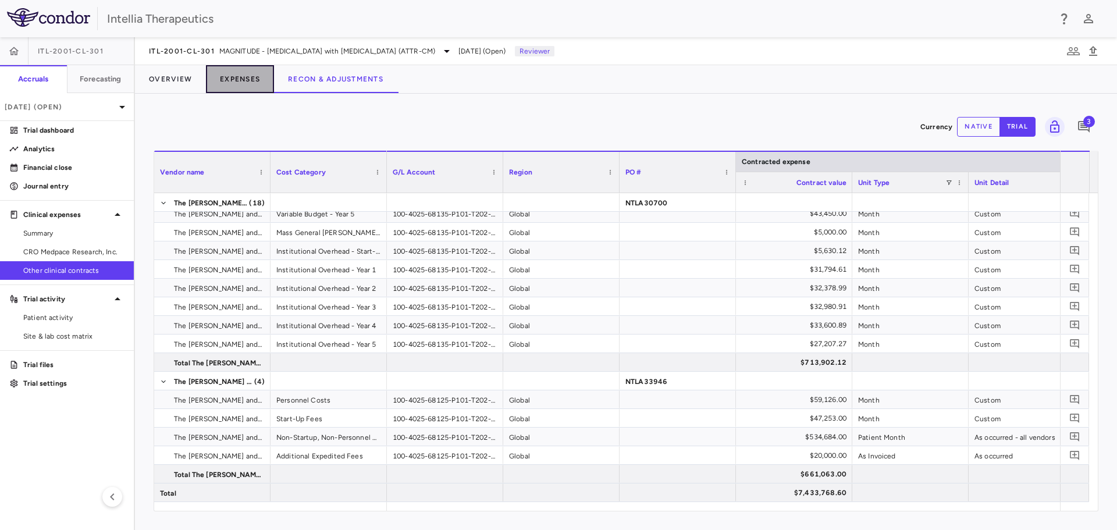
drag, startPoint x: 227, startPoint y: 75, endPoint x: 213, endPoint y: 80, distance: 14.4
click at [213, 80] on button "Expenses" at bounding box center [240, 79] width 68 height 28
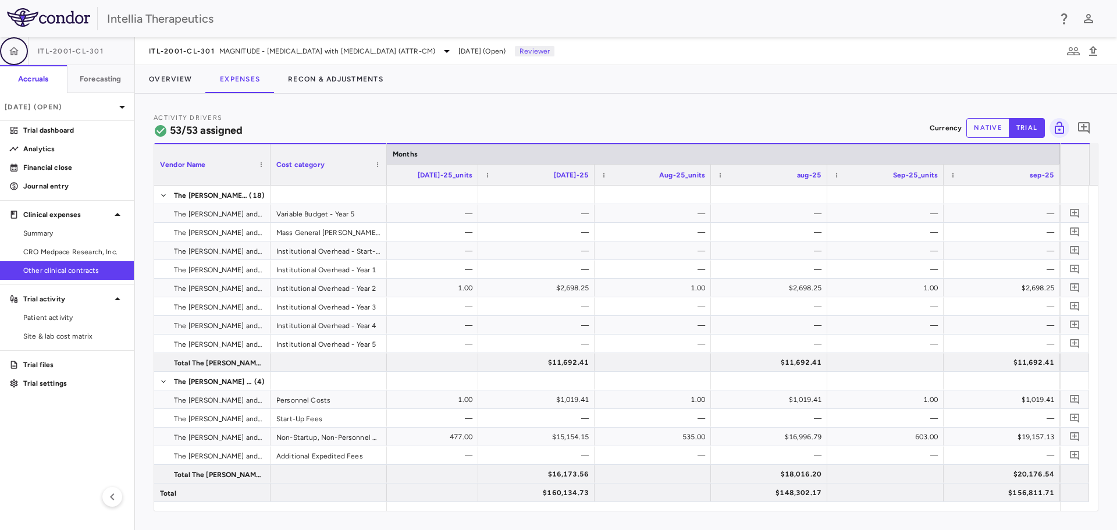
click at [9, 50] on icon "button" at bounding box center [14, 51] width 12 height 12
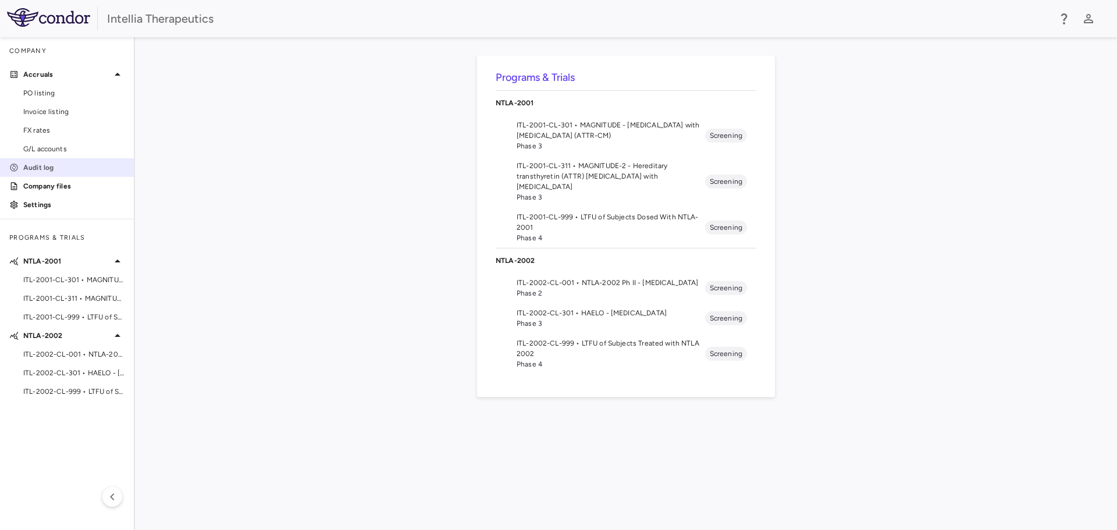
click at [68, 162] on p "Audit log" at bounding box center [73, 167] width 101 height 10
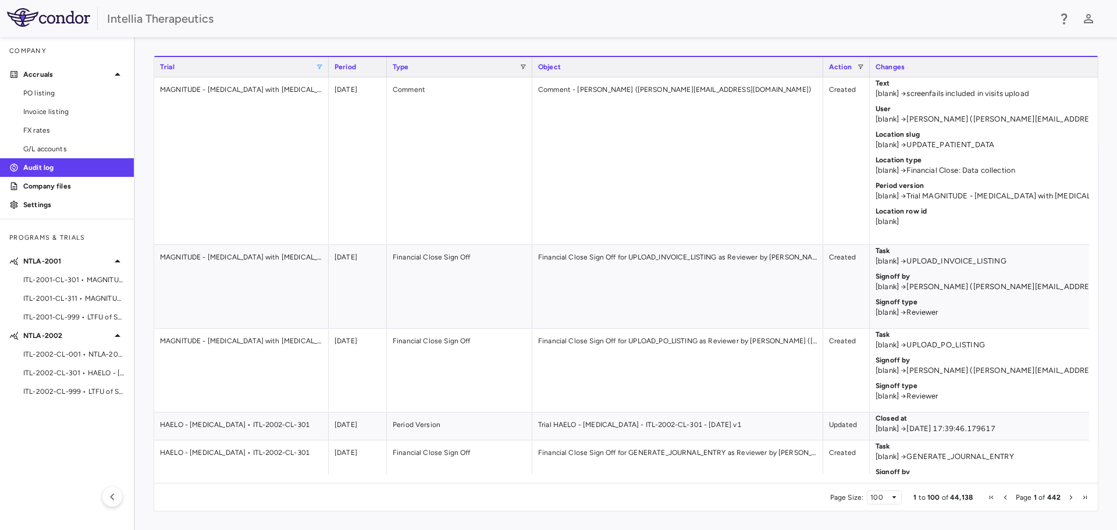
click at [319, 65] on span at bounding box center [319, 66] width 7 height 7
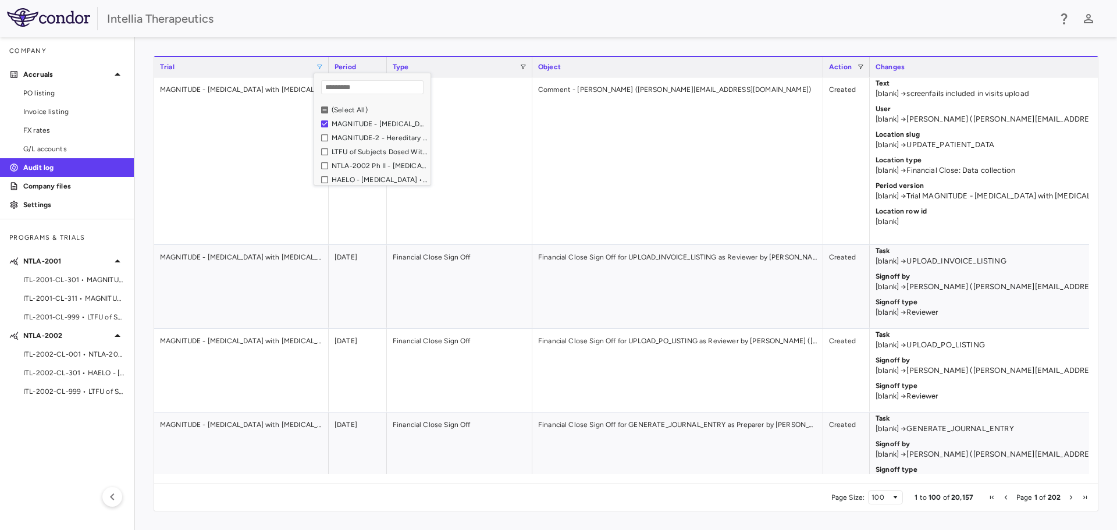
click at [491, 34] on div "Intellia Therapeutics" at bounding box center [558, 18] width 1117 height 37
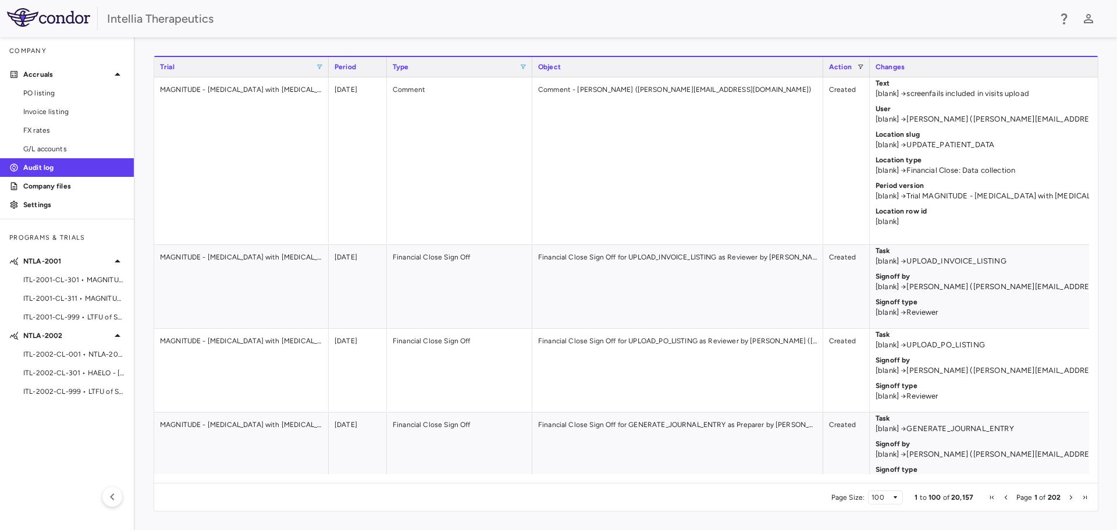
click at [522, 68] on span at bounding box center [522, 66] width 7 height 7
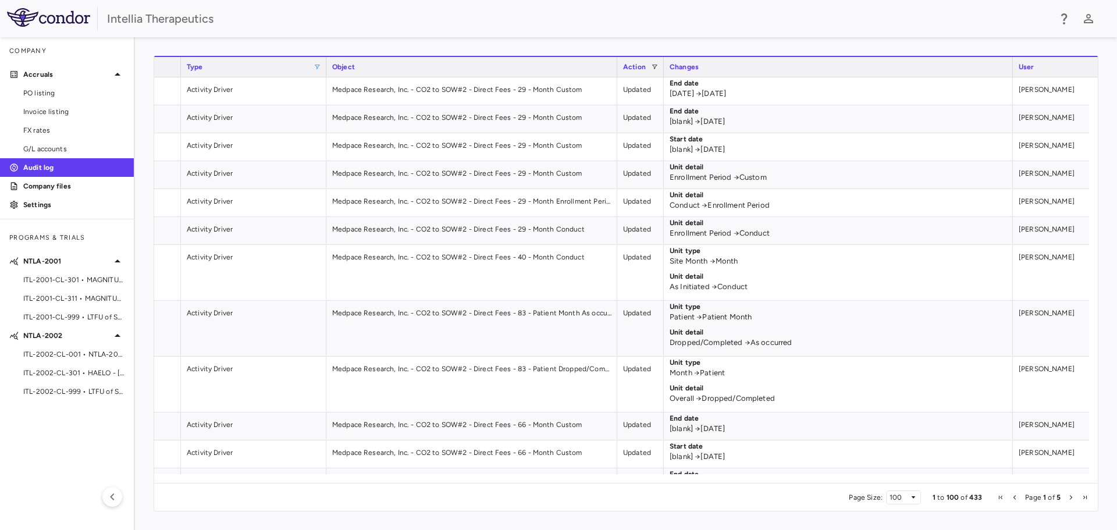
scroll to position [0, 272]
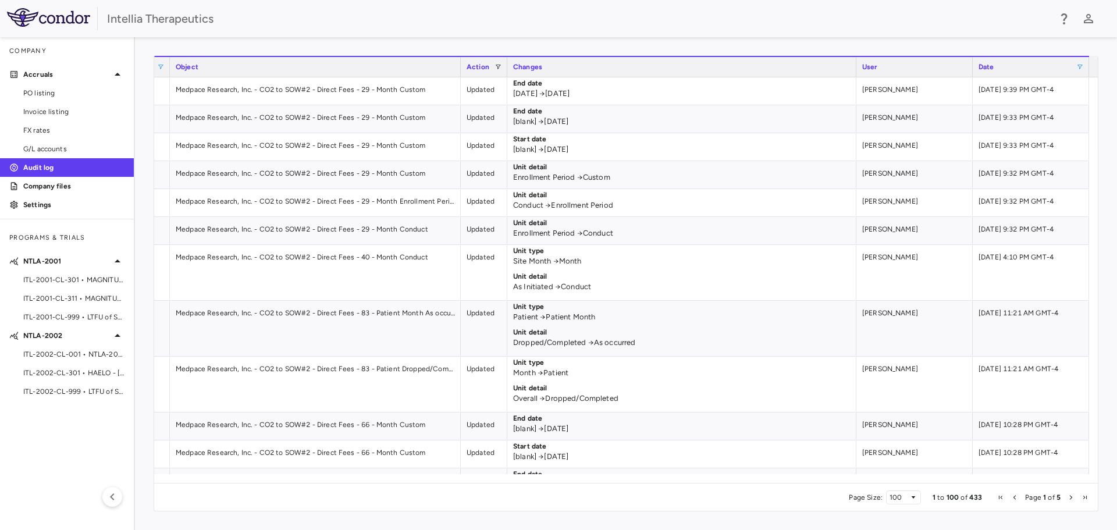
click at [1082, 67] on span at bounding box center [1079, 66] width 7 height 7
click at [1078, 88] on div "Equals" at bounding box center [1041, 87] width 76 height 8
click at [1039, 106] on input "Filter Value" at bounding box center [1045, 106] width 90 height 14
click at [1088, 106] on input "Filter Value" at bounding box center [1045, 106] width 90 height 14
type input "**********"
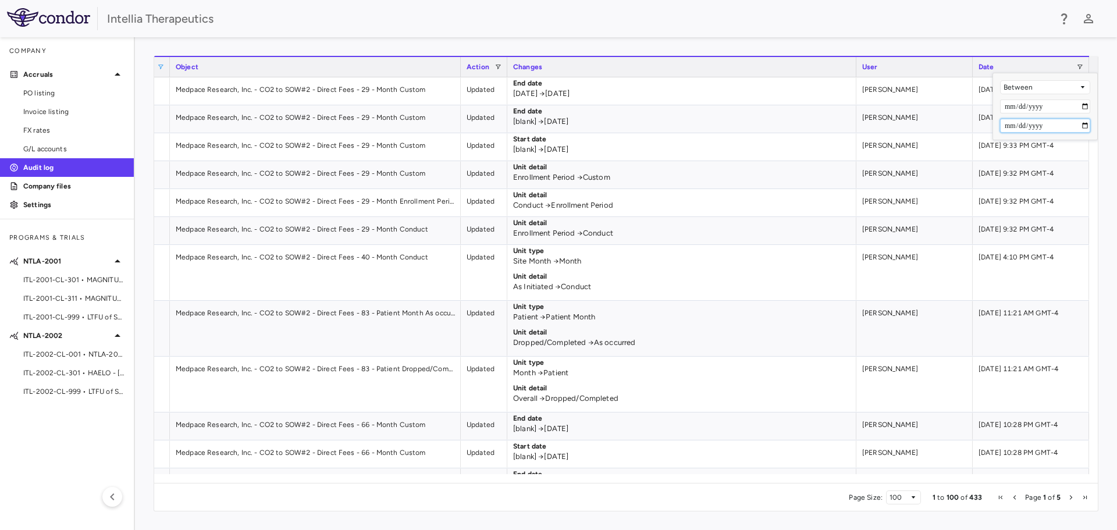
click at [1048, 123] on input "Filter Value" at bounding box center [1045, 126] width 90 height 14
click at [1085, 123] on input "Filter Value" at bounding box center [1045, 126] width 90 height 14
type input "**********"
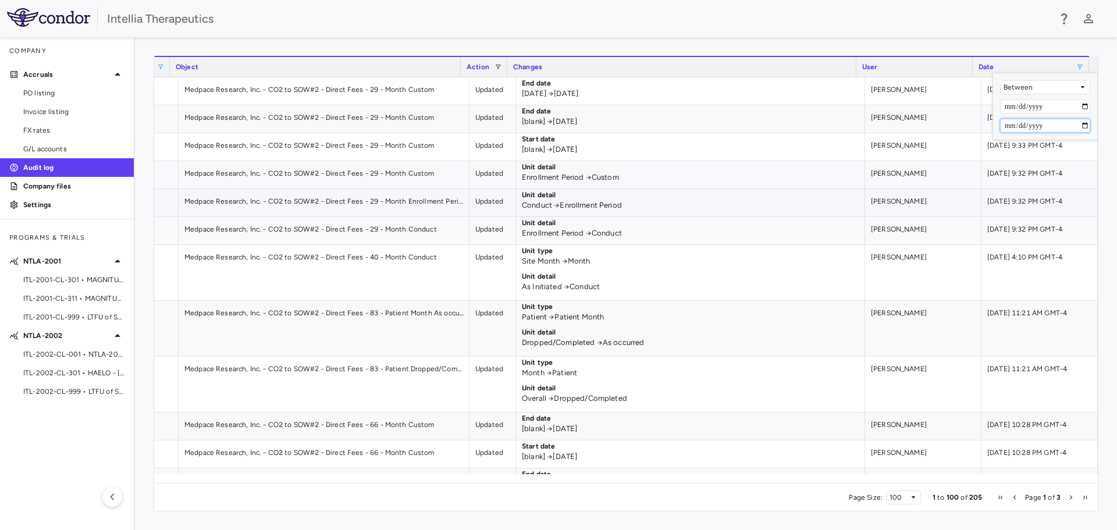
scroll to position [0, 354]
click at [649, 503] on div "Page Size: 100 1 to 100 of 205 Page 1 of 3" at bounding box center [625, 497] width 943 height 28
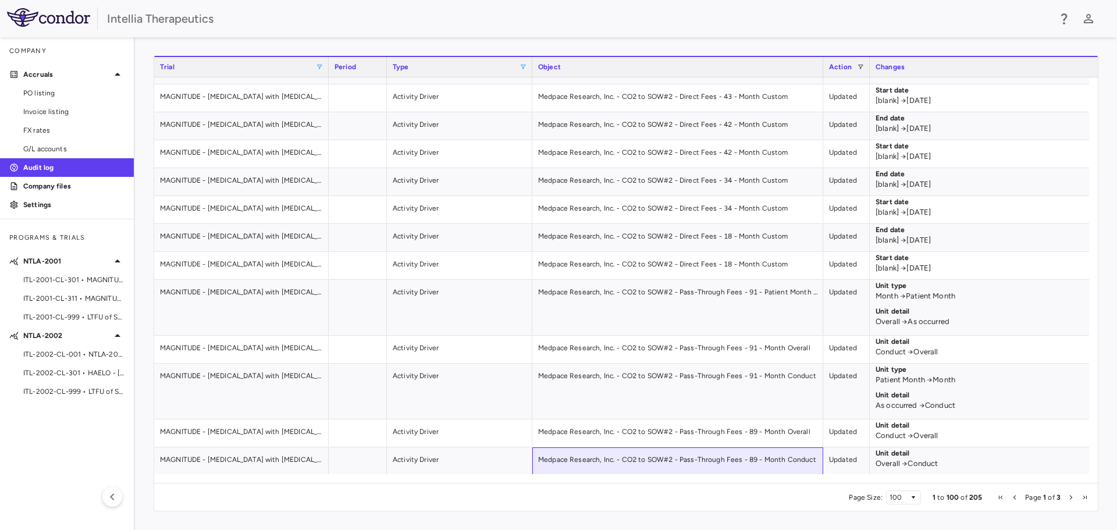
click at [691, 476] on div "Trial Period Type Object" at bounding box center [625, 269] width 943 height 427
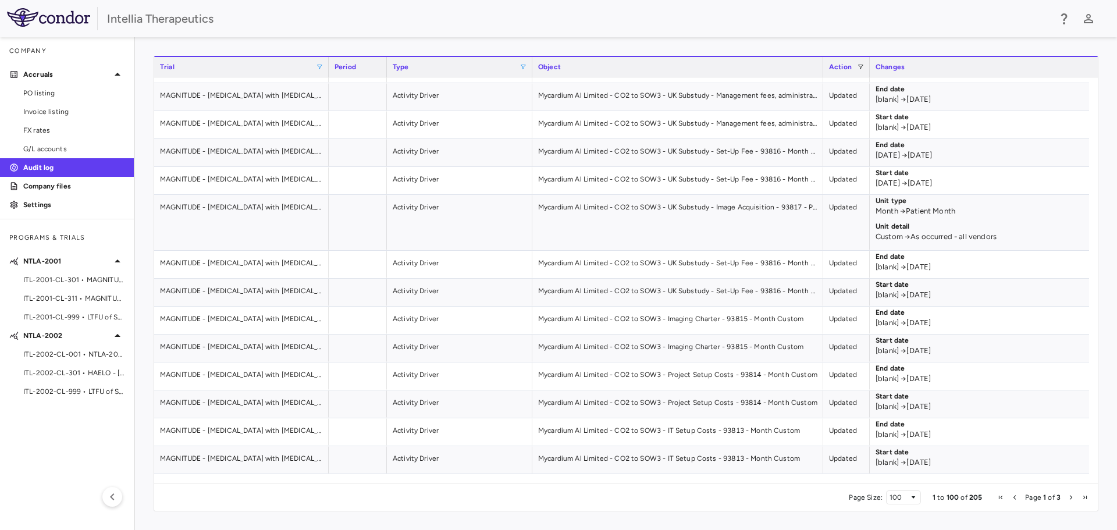
click at [523, 68] on span at bounding box center [522, 66] width 7 height 7
click at [533, 123] on div "Activity Driver" at bounding box center [579, 124] width 109 height 14
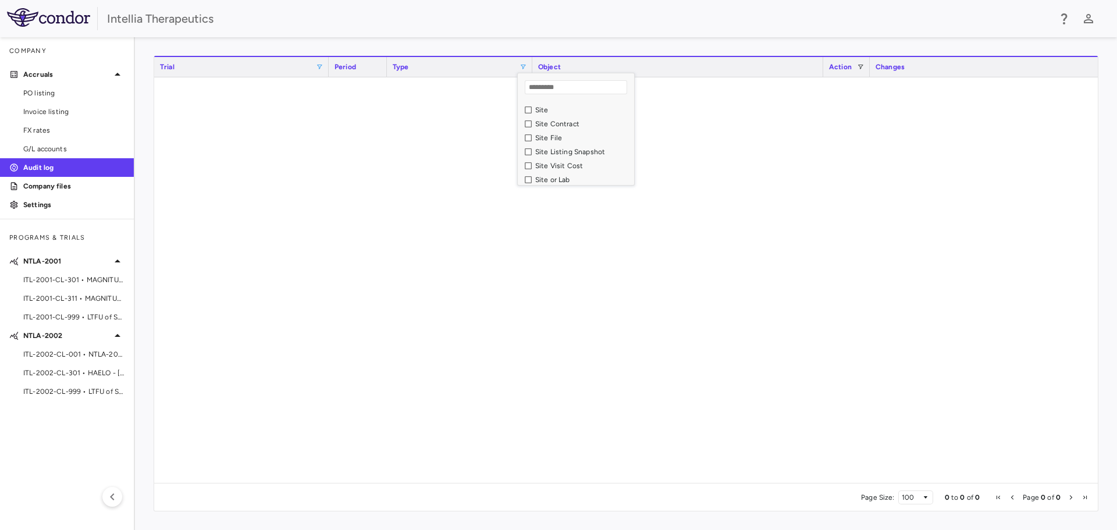
click at [561, 162] on div "Site Visit Cost" at bounding box center [582, 166] width 95 height 8
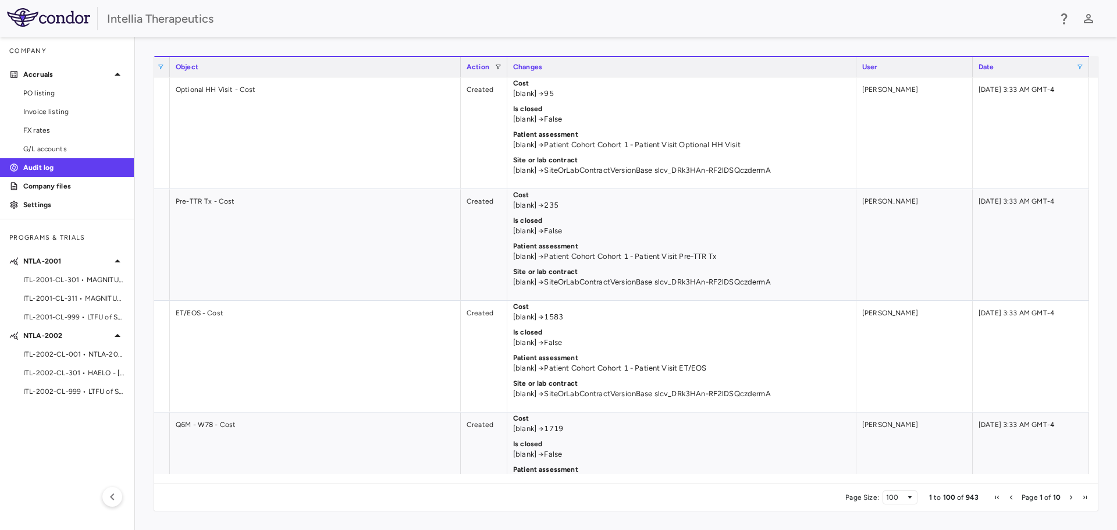
click at [1075, 64] on div "Date" at bounding box center [1027, 67] width 98 height 14
click at [1080, 68] on span at bounding box center [1079, 66] width 7 height 7
click at [1054, 254] on div "[DATE] 3:33 AM GMT-4" at bounding box center [1030, 244] width 116 height 111
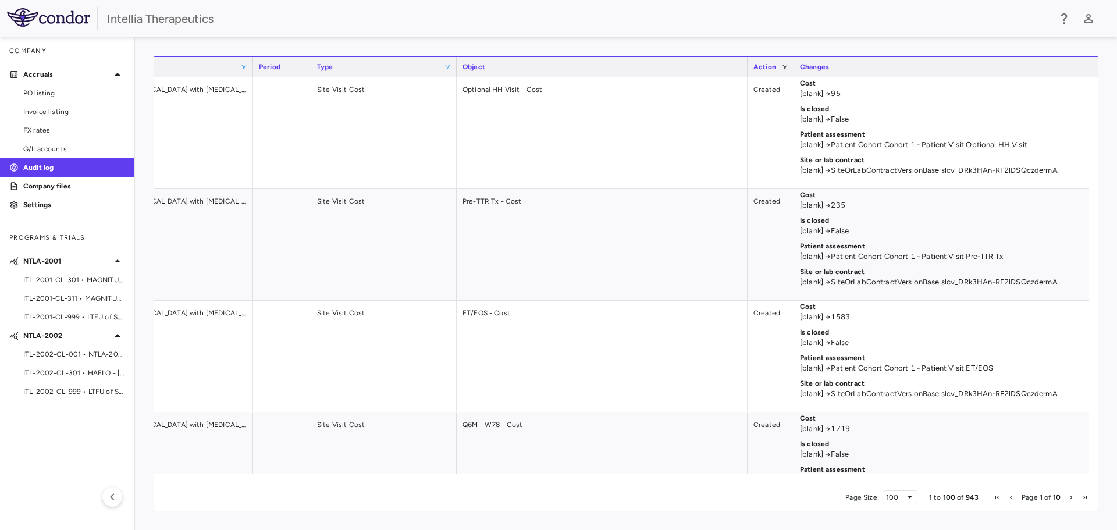
click at [449, 67] on span at bounding box center [447, 66] width 7 height 7
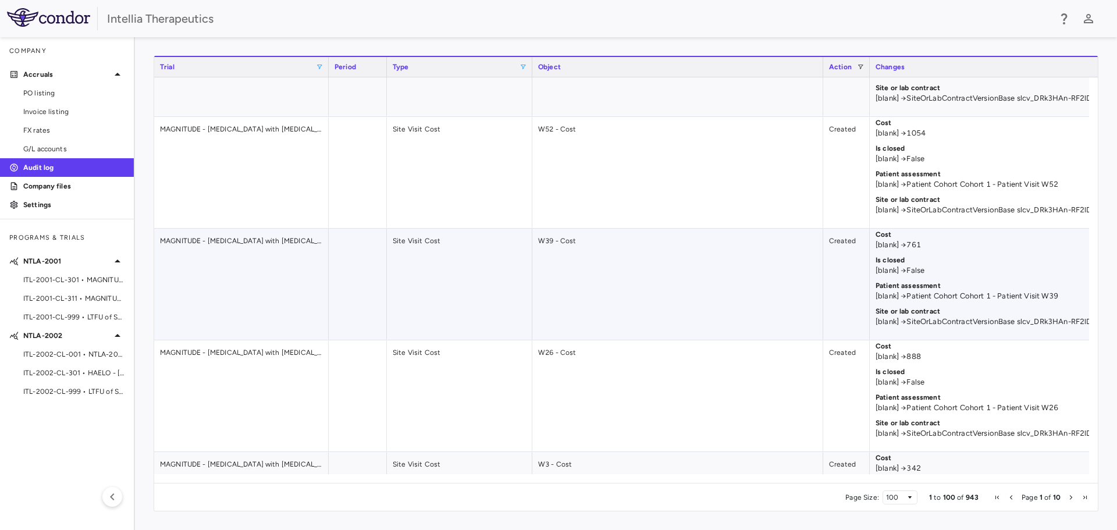
click at [815, 251] on div "W39 - Cost" at bounding box center [677, 284] width 291 height 111
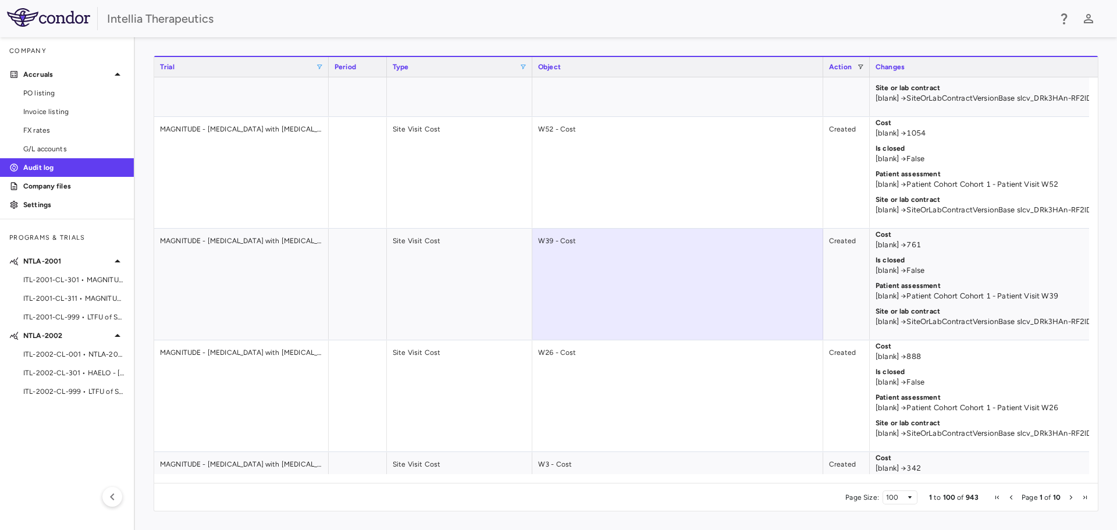
click at [141, 297] on div "Column Filtered. Press ENTER to sort. Press CTRL ENTER to open filter Drag here…" at bounding box center [626, 283] width 982 height 493
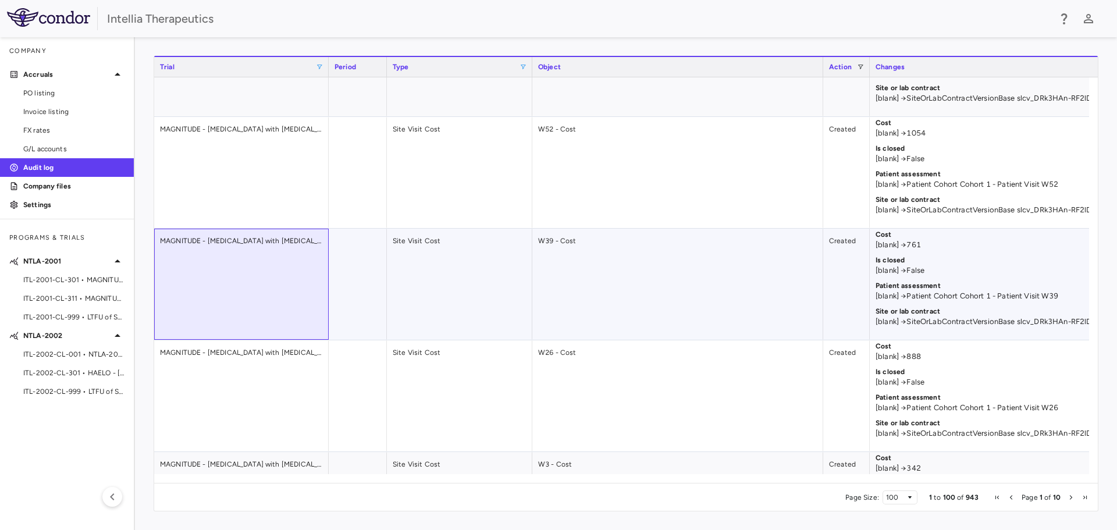
drag, startPoint x: 284, startPoint y: 262, endPoint x: 290, endPoint y: 262, distance: 5.8
click at [283, 262] on div "MAGNITUDE - [MEDICAL_DATA] with [MEDICAL_DATA] (ATTR-CM) • ITL-2001-CL-301" at bounding box center [241, 284] width 174 height 111
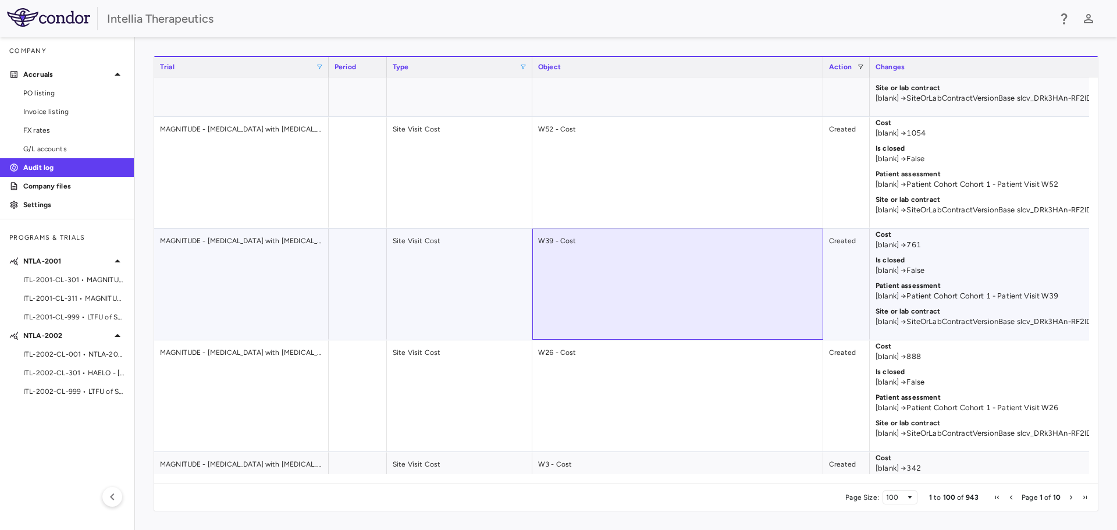
click at [625, 235] on div "W39 - Cost" at bounding box center [677, 284] width 291 height 111
click at [625, 240] on div "W39 - Cost" at bounding box center [677, 284] width 291 height 111
click at [624, 241] on div "W39 - Cost" at bounding box center [677, 284] width 291 height 111
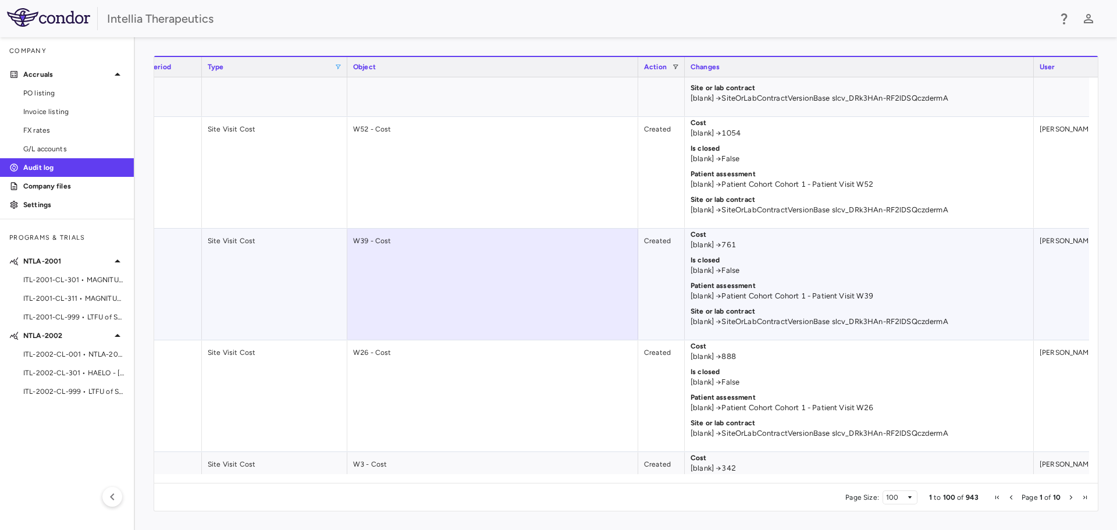
click at [848, 241] on p "[blank] → 761" at bounding box center [858, 245] width 337 height 10
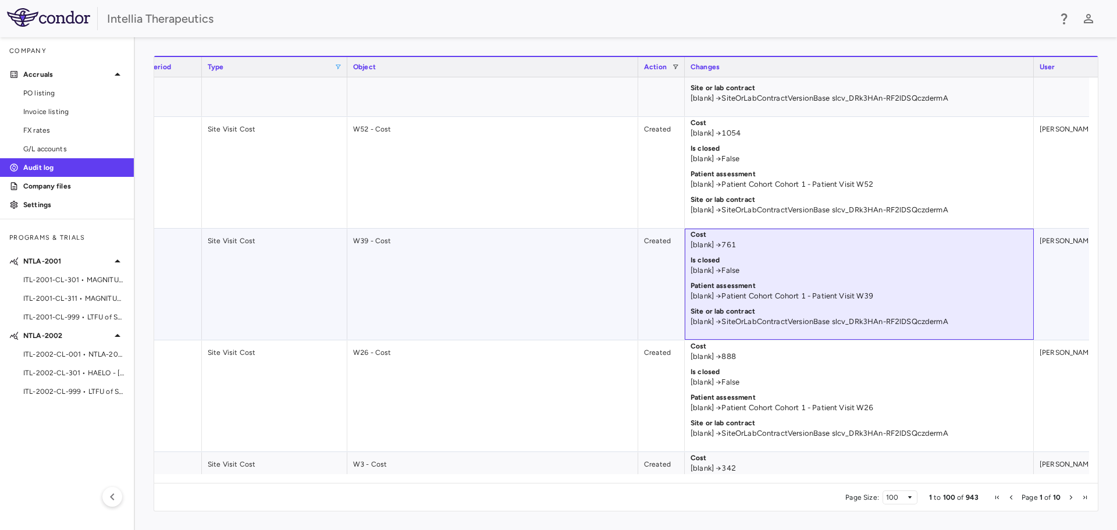
drag, startPoint x: 850, startPoint y: 300, endPoint x: 842, endPoint y: 300, distance: 7.6
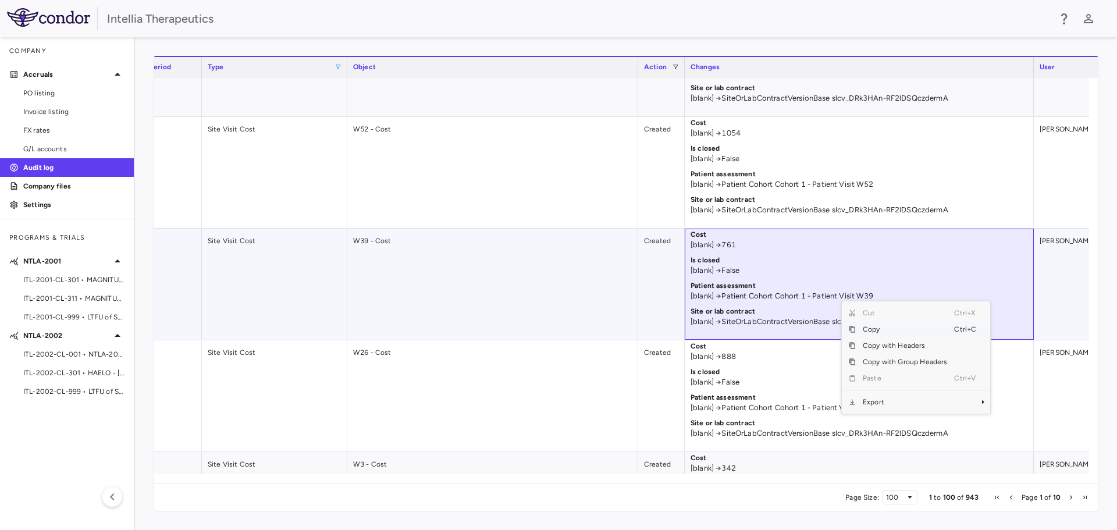
click at [776, 321] on p "[blank] → SiteOrLabContractVersionBase slcv_DRk3HAn-RF2lDSQczdermA" at bounding box center [858, 321] width 337 height 10
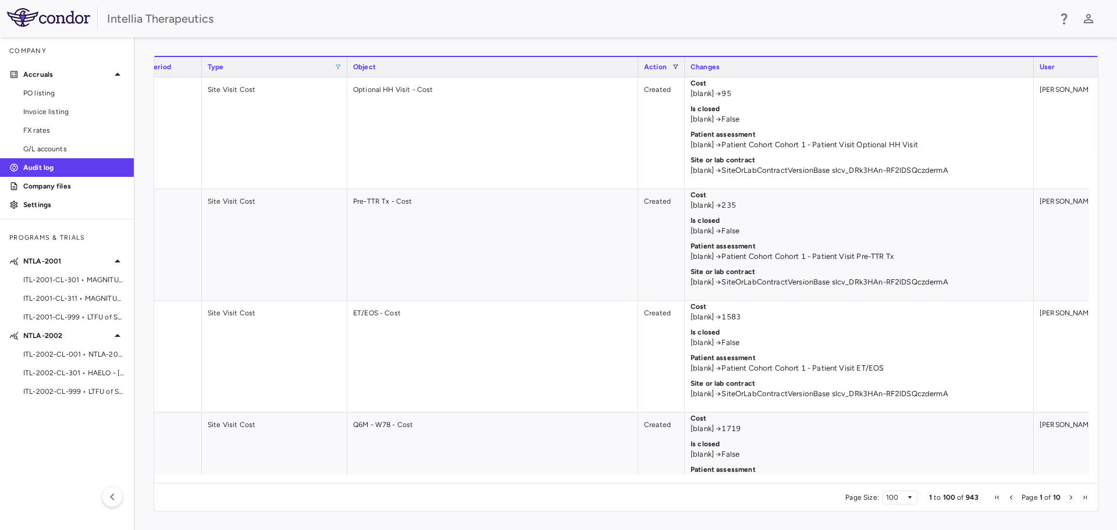
click at [334, 65] on span at bounding box center [337, 66] width 7 height 7
click at [378, 167] on div "Site Visit Cost" at bounding box center [397, 166] width 95 height 8
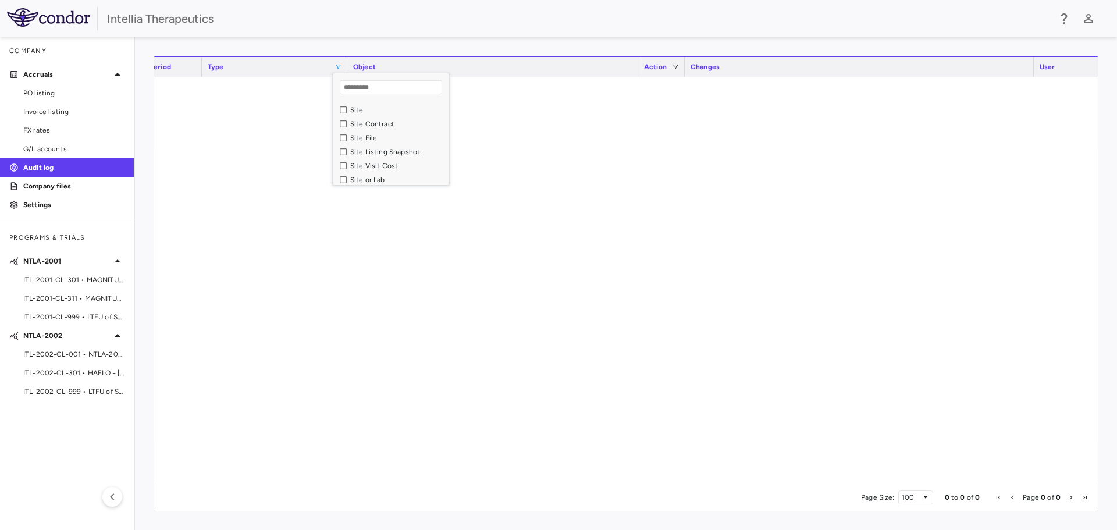
click at [356, 113] on div "Site" at bounding box center [397, 110] width 95 height 8
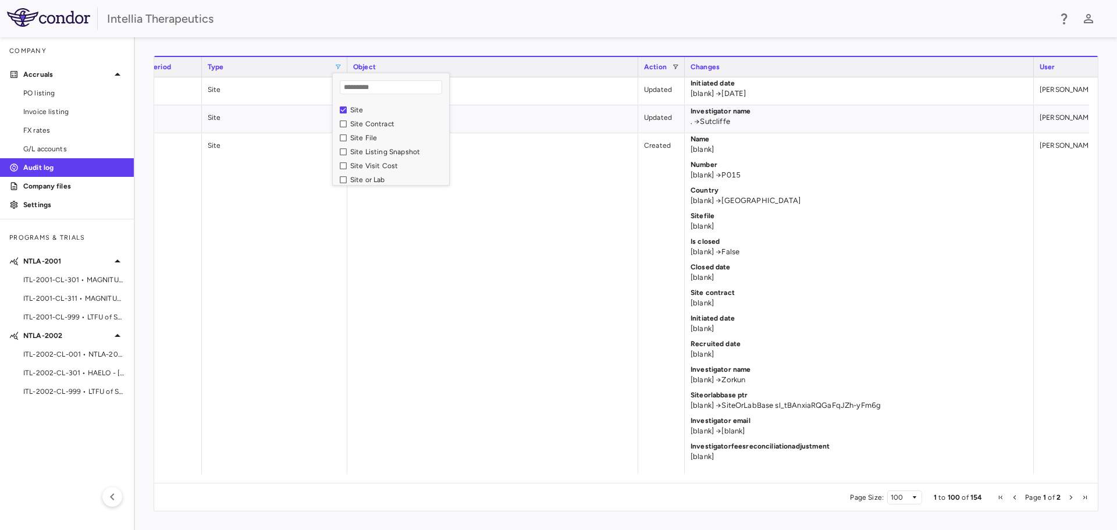
click at [363, 124] on div "Site Contract" at bounding box center [397, 124] width 95 height 8
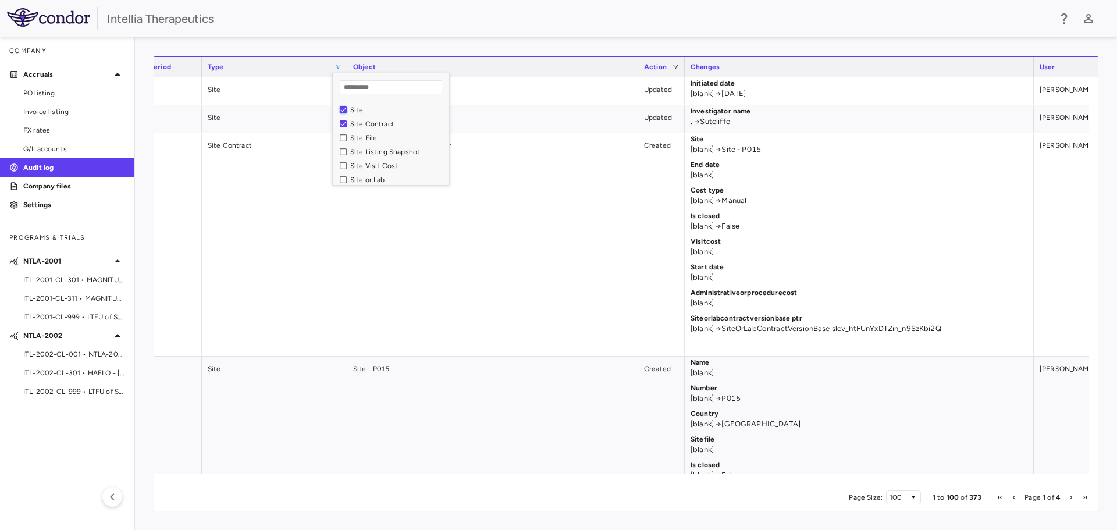
click at [339, 112] on div "Site" at bounding box center [391, 110] width 116 height 14
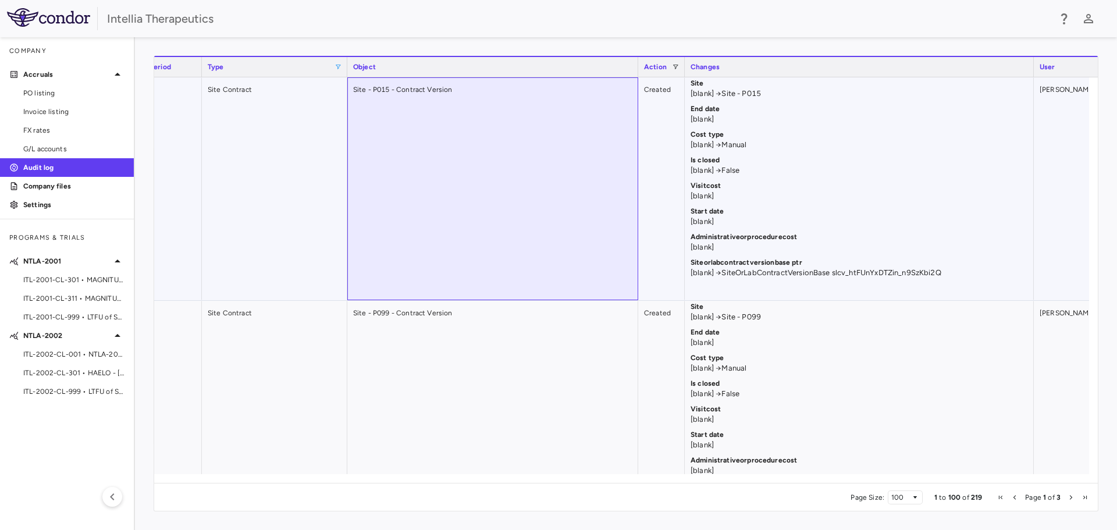
click at [590, 134] on div "Site - P015 - Contract Version" at bounding box center [492, 188] width 291 height 223
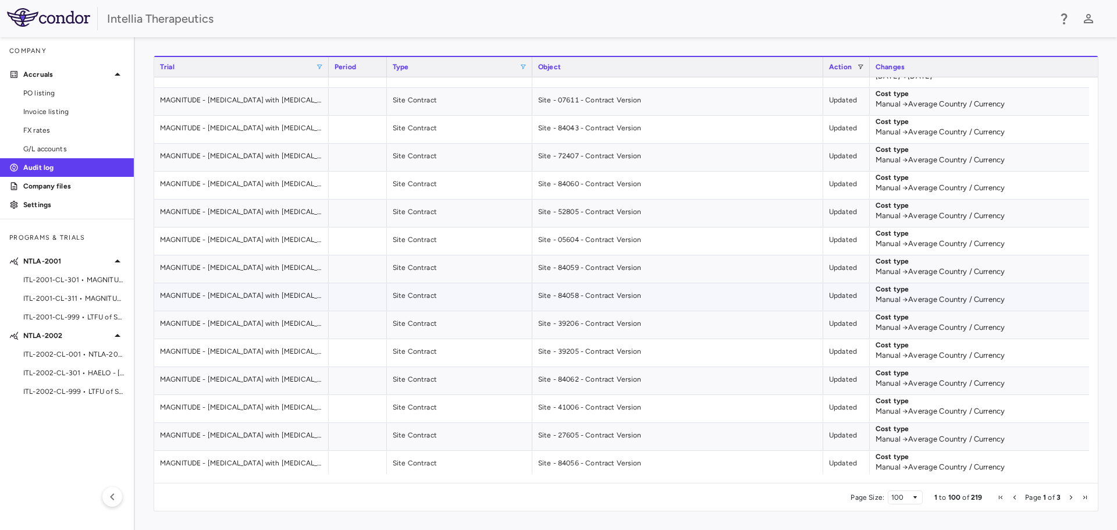
scroll to position [2446, 0]
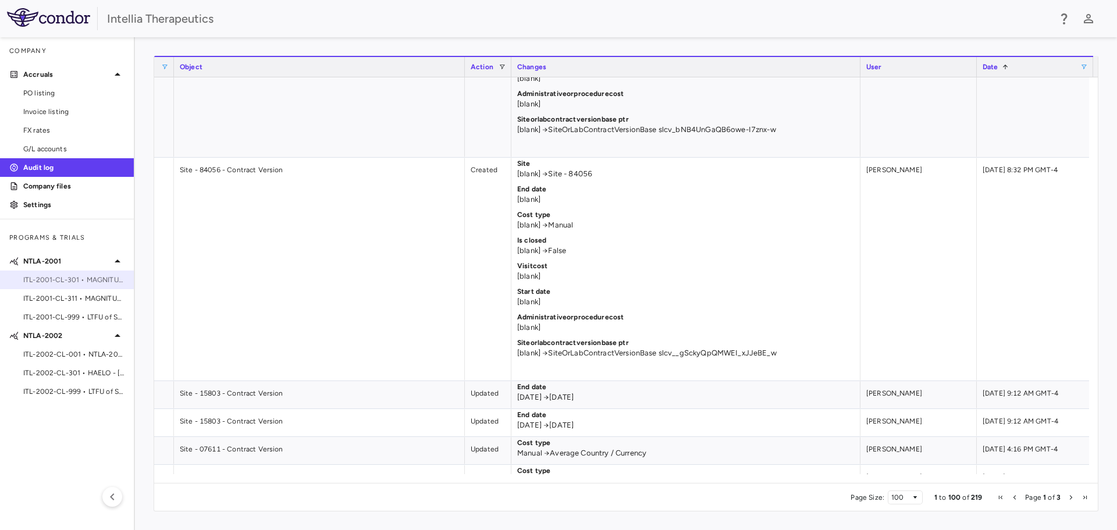
click at [60, 279] on span "ITL-2001-CL-301 • MAGNITUDE - [MEDICAL_DATA] with [MEDICAL_DATA] (ATTR-CM)" at bounding box center [73, 280] width 101 height 10
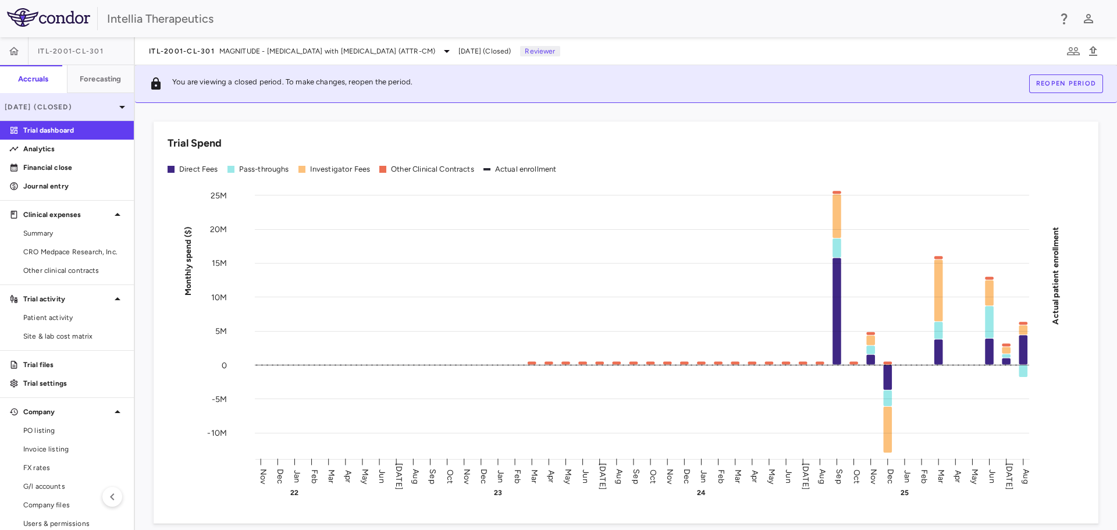
click at [58, 101] on div "[DATE] (Closed)" at bounding box center [67, 107] width 134 height 28
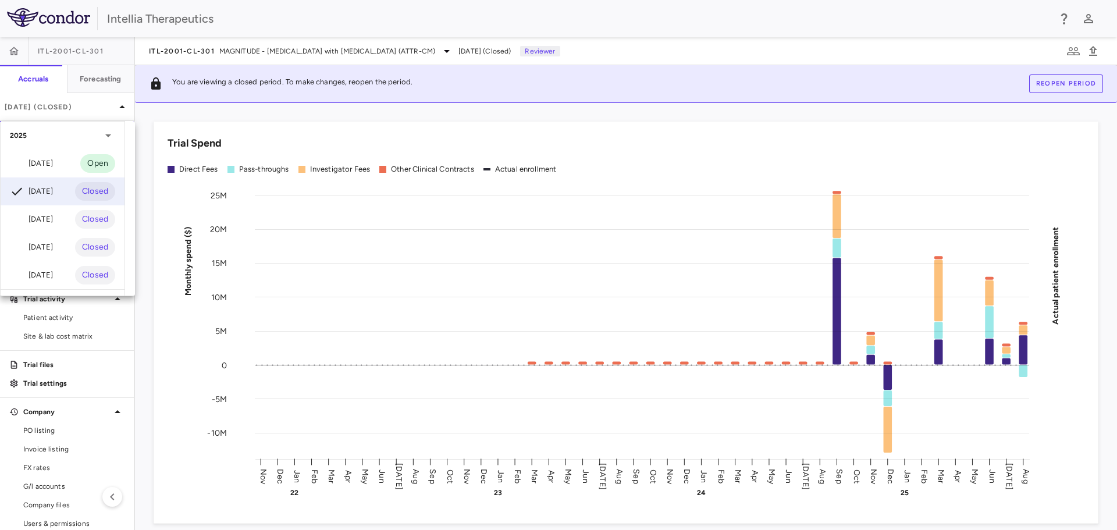
click at [51, 169] on div "[DATE]" at bounding box center [31, 163] width 43 height 14
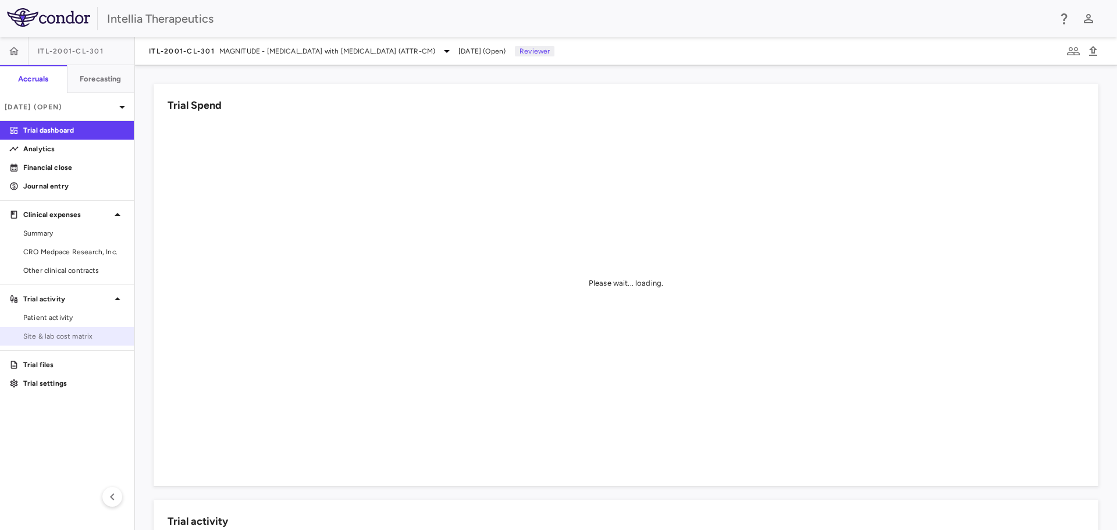
click at [67, 331] on span "Site & lab cost matrix" at bounding box center [73, 336] width 101 height 10
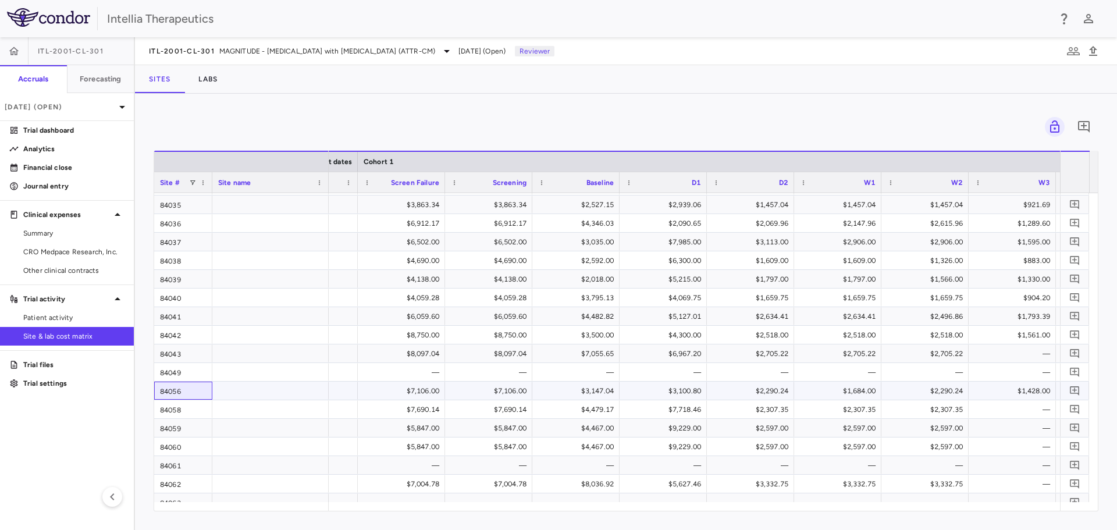
click at [200, 392] on div "84056" at bounding box center [183, 391] width 58 height 18
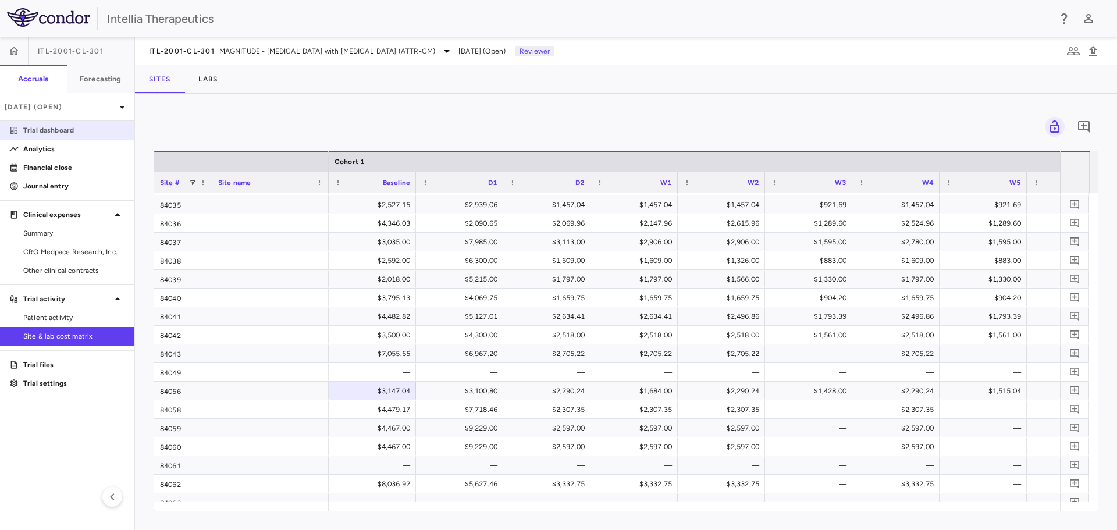
click at [66, 128] on p "Trial dashboard" at bounding box center [73, 130] width 101 height 10
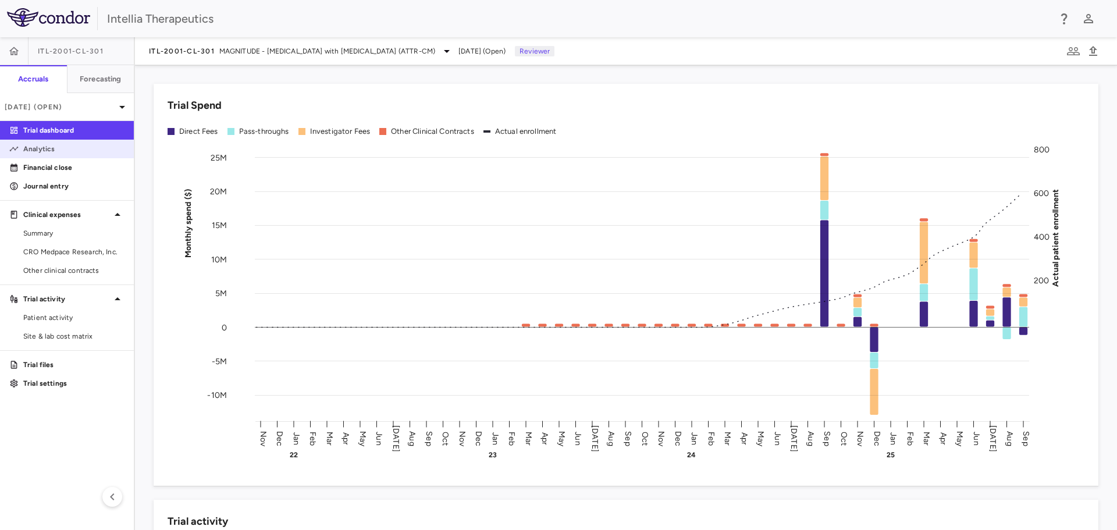
click at [71, 152] on p "Analytics" at bounding box center [73, 149] width 101 height 10
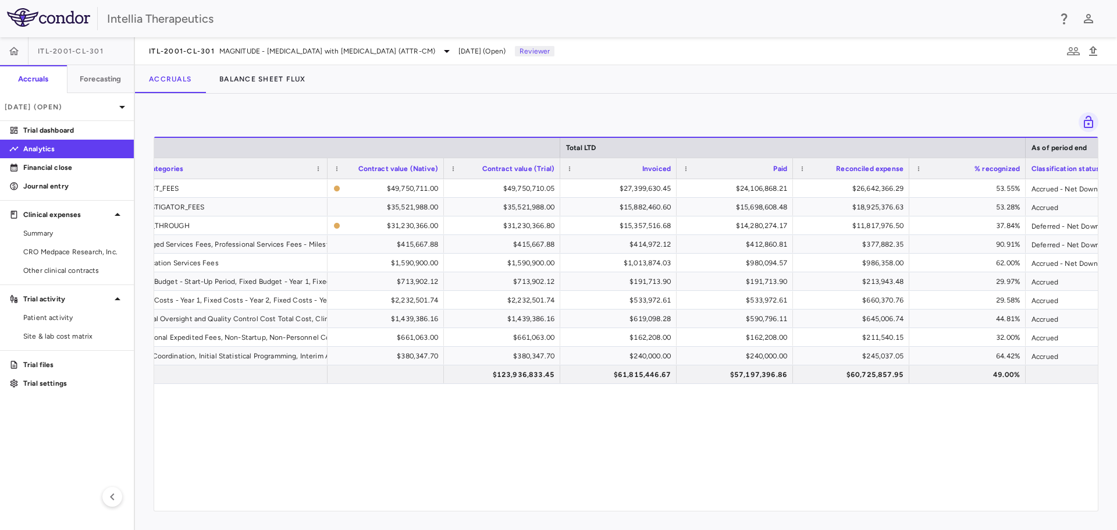
scroll to position [0, 398]
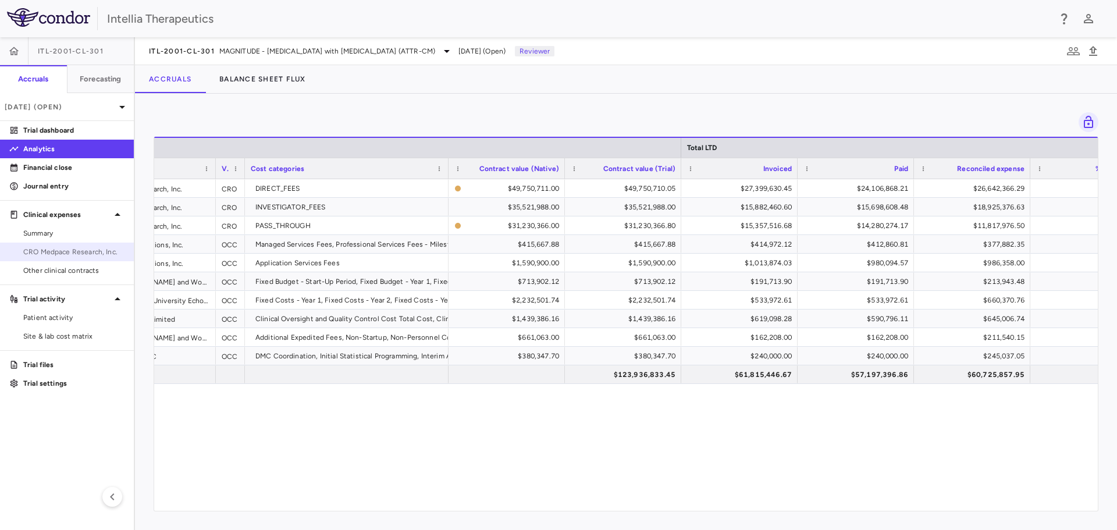
click at [47, 254] on span "CRO Medpace Research, Inc." at bounding box center [73, 252] width 101 height 10
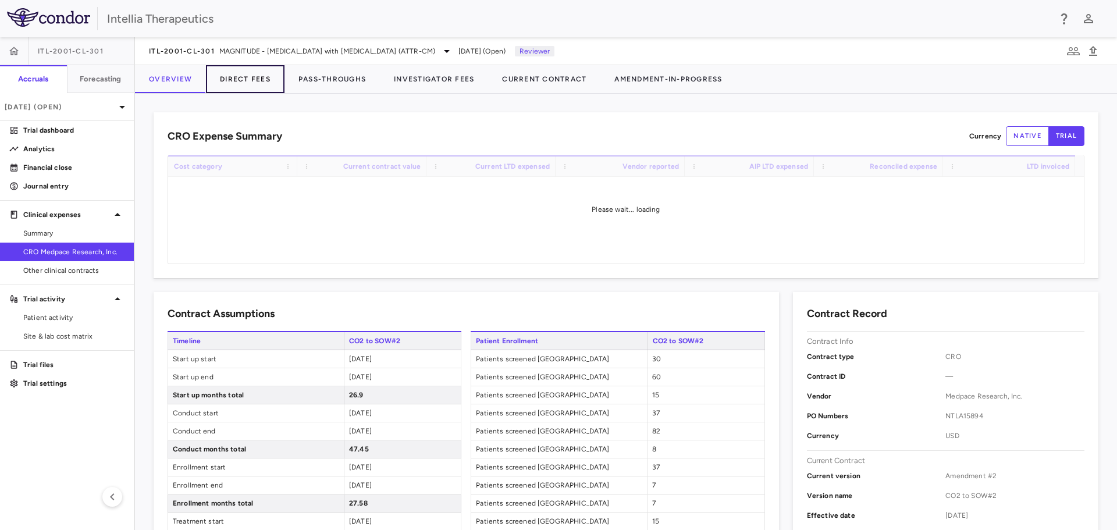
click at [228, 78] on button "Direct Fees" at bounding box center [245, 79] width 79 height 28
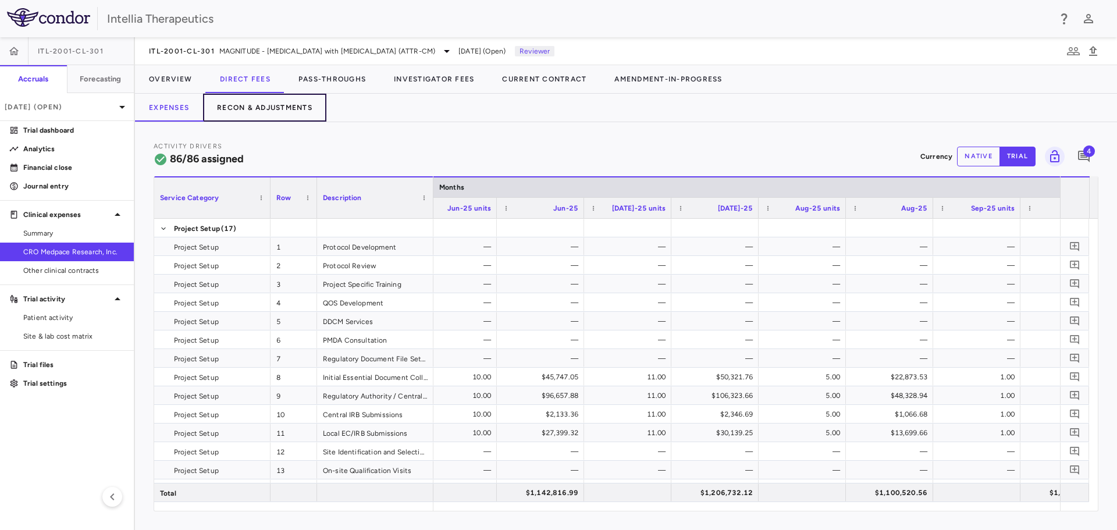
click at [269, 112] on button "Recon & Adjustments" at bounding box center [264, 108] width 123 height 28
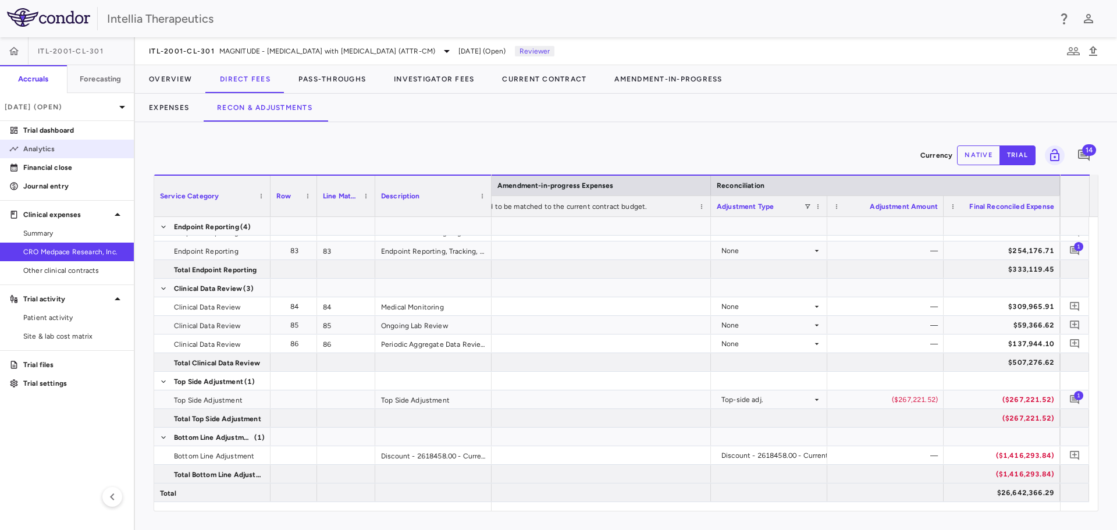
click at [80, 145] on p "Analytics" at bounding box center [73, 149] width 101 height 10
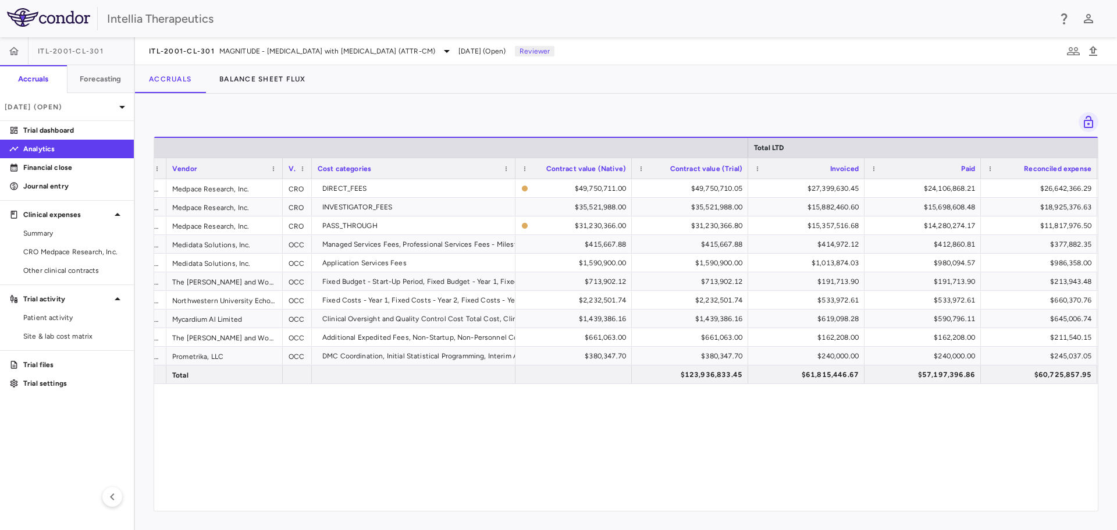
scroll to position [0, 170]
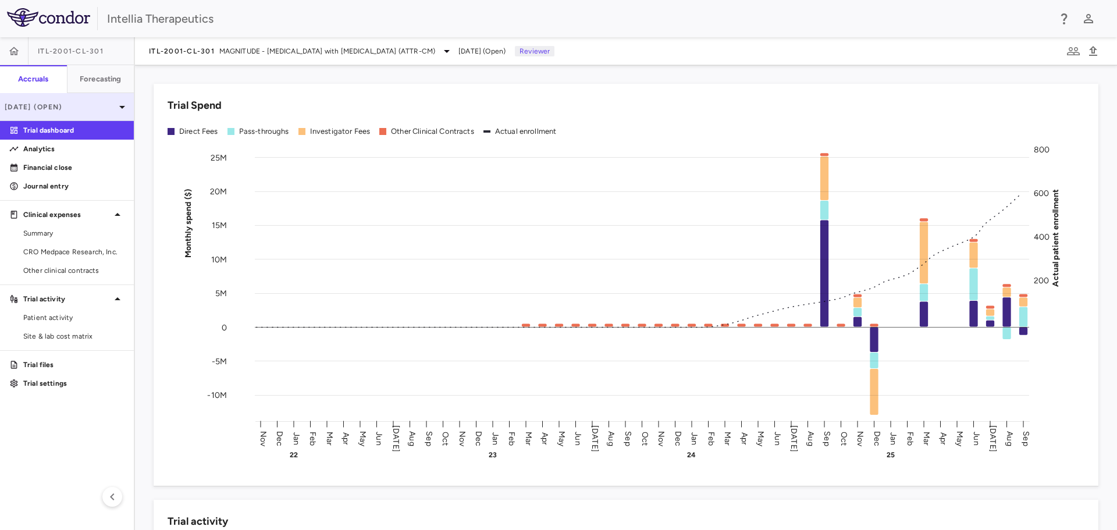
click at [51, 113] on div "Sep 2025 (Open)" at bounding box center [67, 107] width 134 height 28
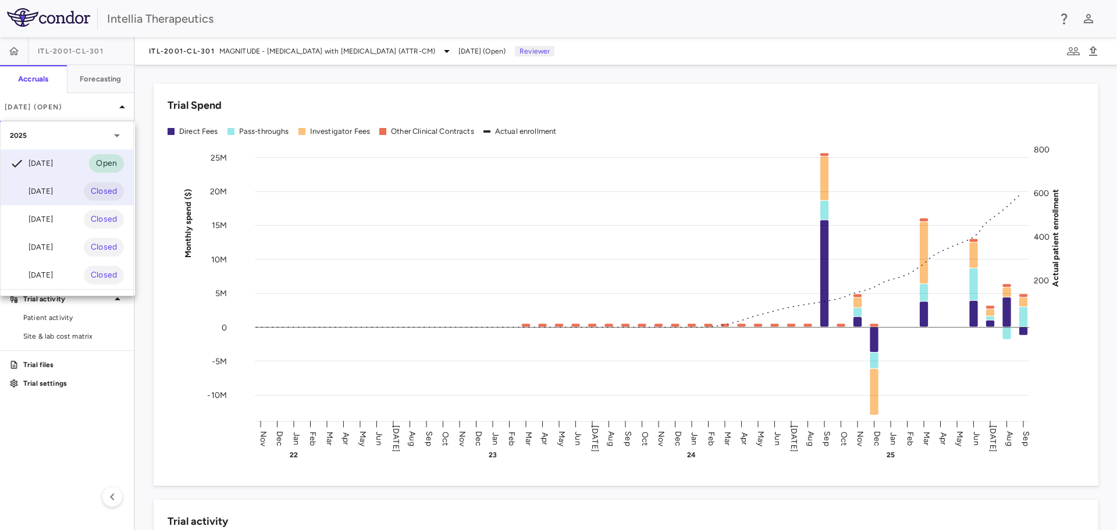
click at [53, 189] on div "Aug 2025" at bounding box center [31, 191] width 43 height 14
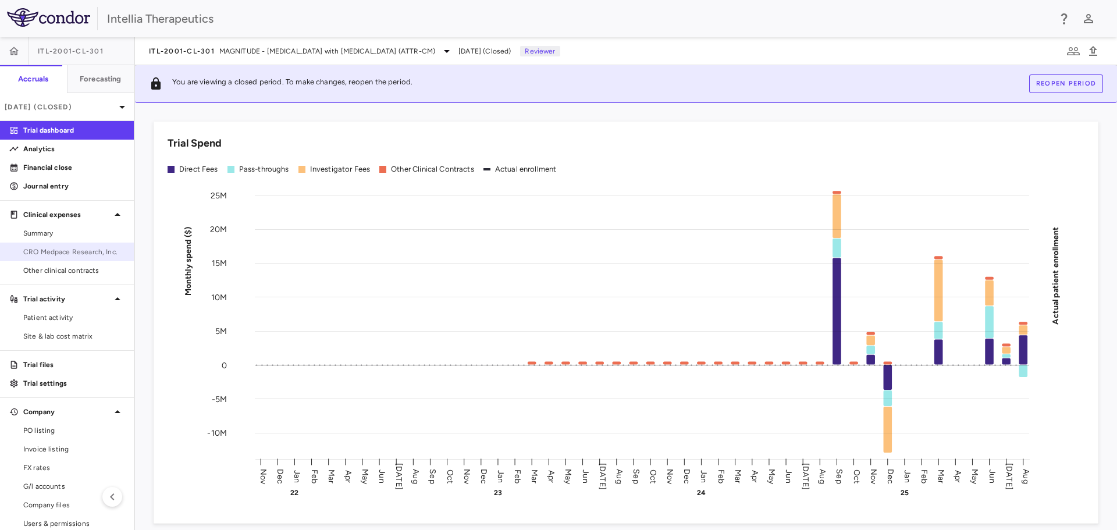
click at [77, 252] on span "CRO Medpace Research, Inc." at bounding box center [73, 252] width 101 height 10
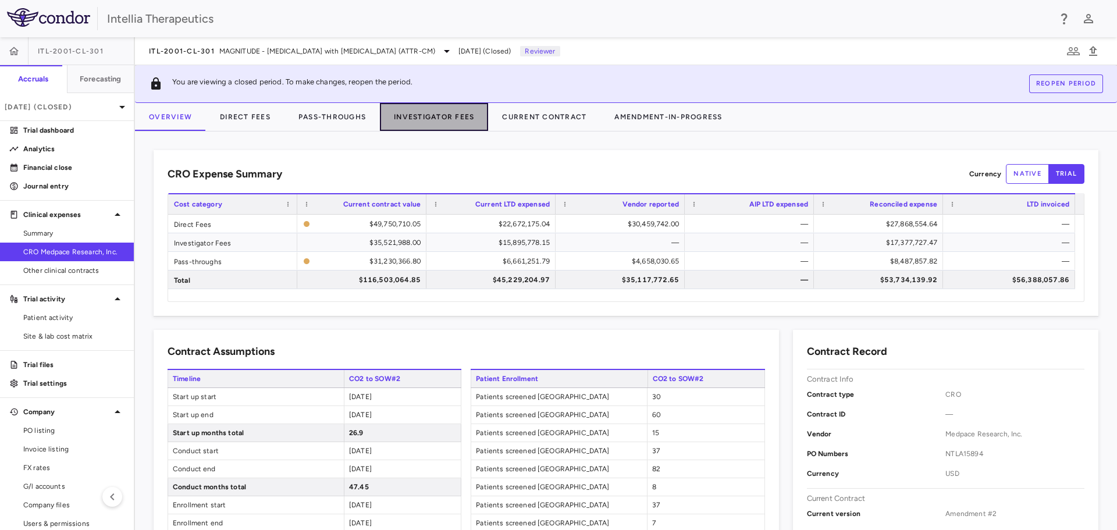
click at [419, 120] on button "Investigator Fees" at bounding box center [434, 117] width 108 height 28
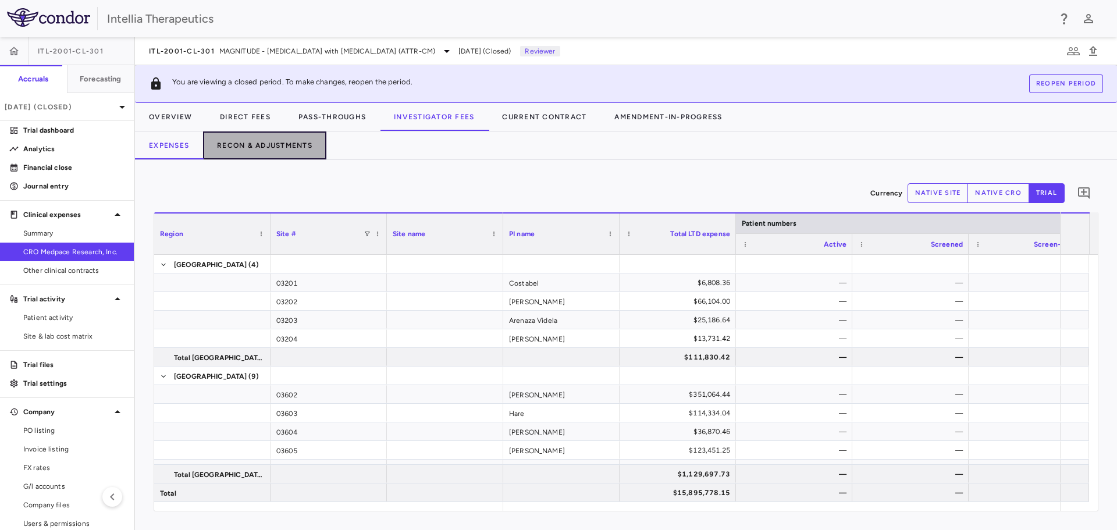
click at [291, 145] on button "Recon & Adjustments" at bounding box center [264, 145] width 123 height 28
